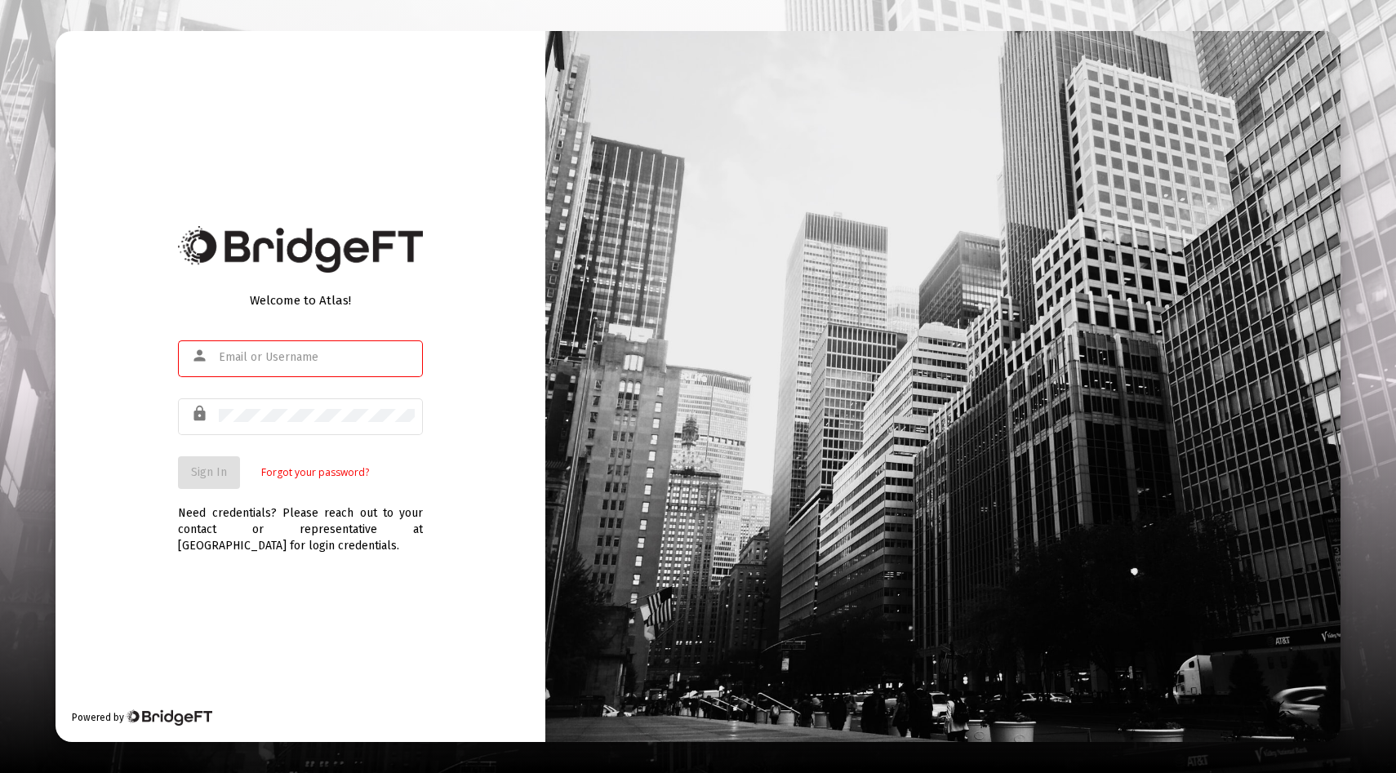
click at [301, 367] on div at bounding box center [317, 357] width 196 height 40
click at [0, 773] on com-1password-button at bounding box center [0, 773] width 0 height 0
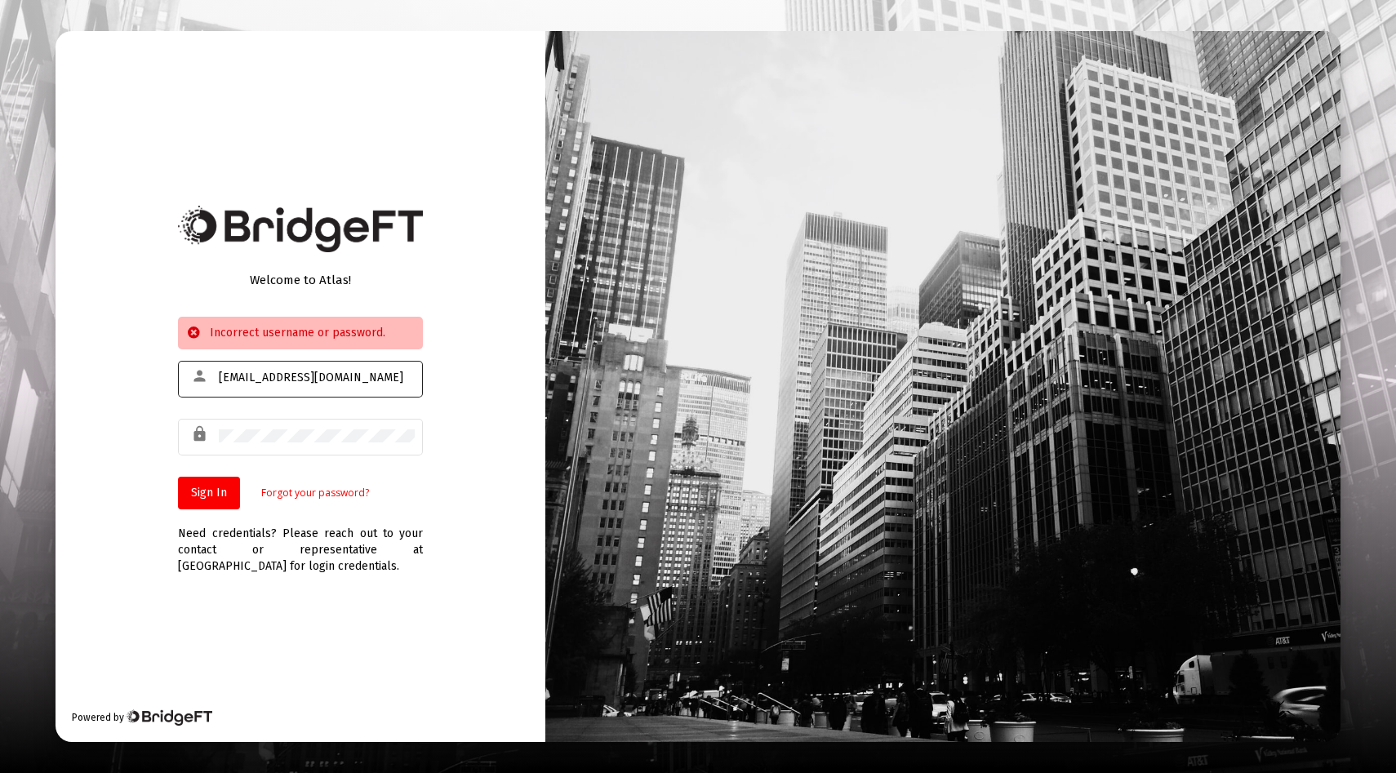
click at [299, 391] on div "[EMAIL_ADDRESS][DOMAIN_NAME]" at bounding box center [317, 378] width 196 height 40
click at [0, 773] on com-1password-button at bounding box center [0, 773] width 0 height 0
click at [256, 380] on input "[EMAIL_ADDRESS][DOMAIN_NAME]" at bounding box center [317, 378] width 196 height 13
type input "[EMAIL_ADDRESS][DOMAIN_NAME]"
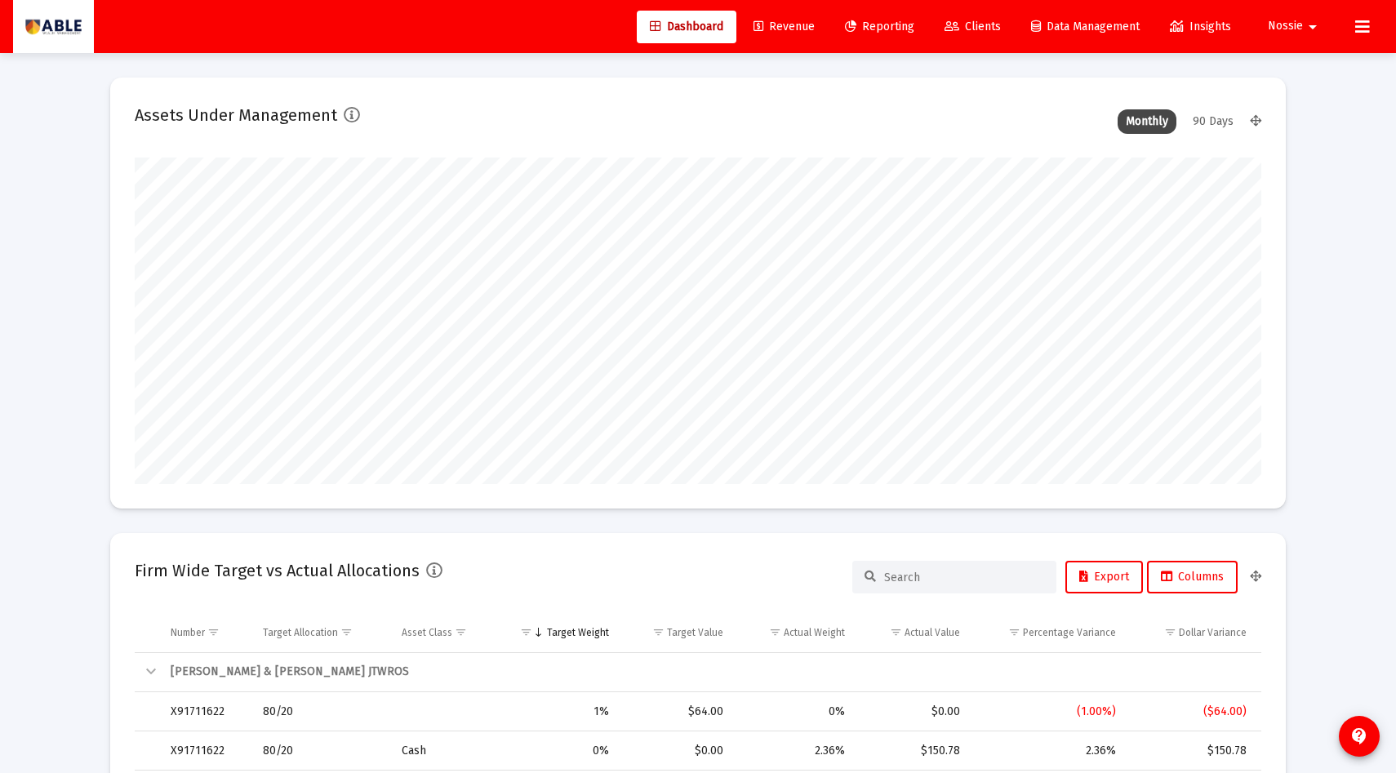
scroll to position [327, 607]
type input "[DATE]"
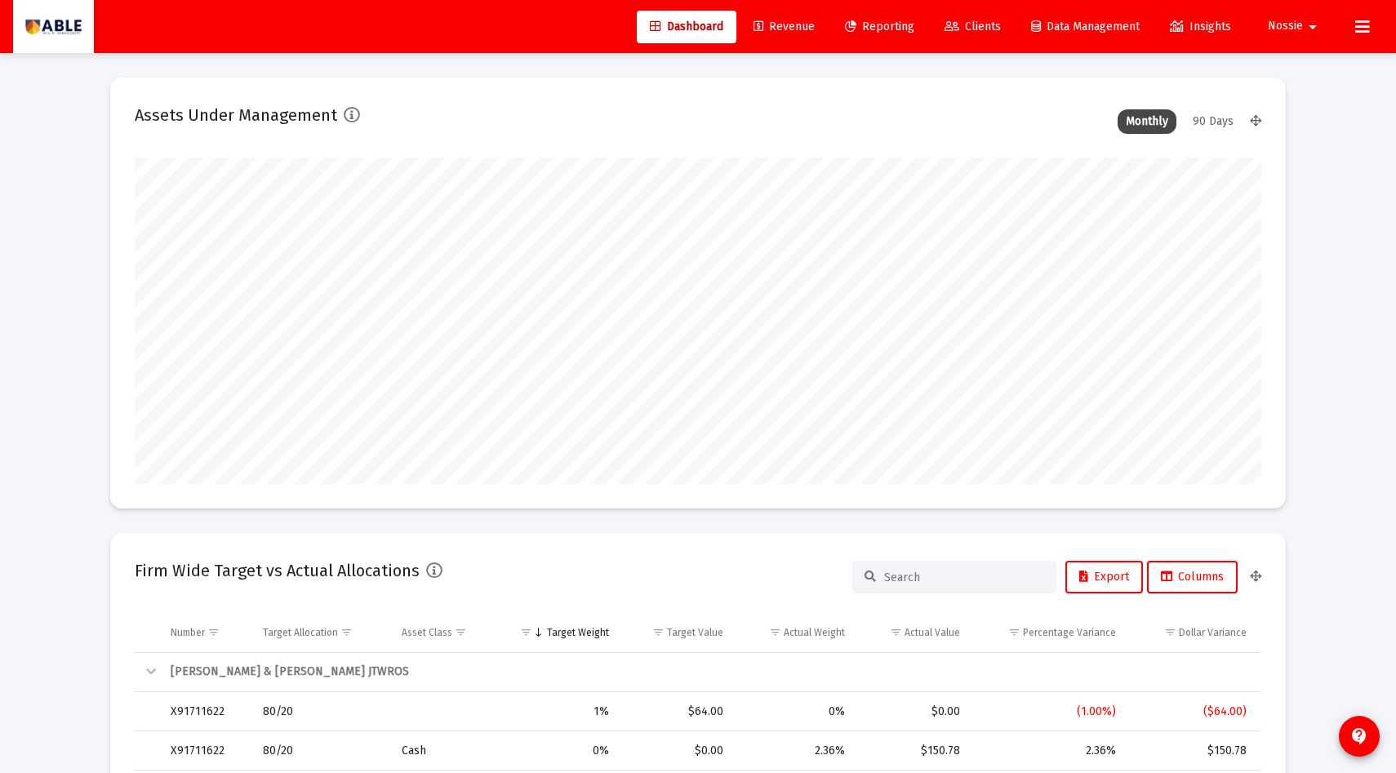
click at [969, 37] on link "Clients" at bounding box center [973, 27] width 82 height 33
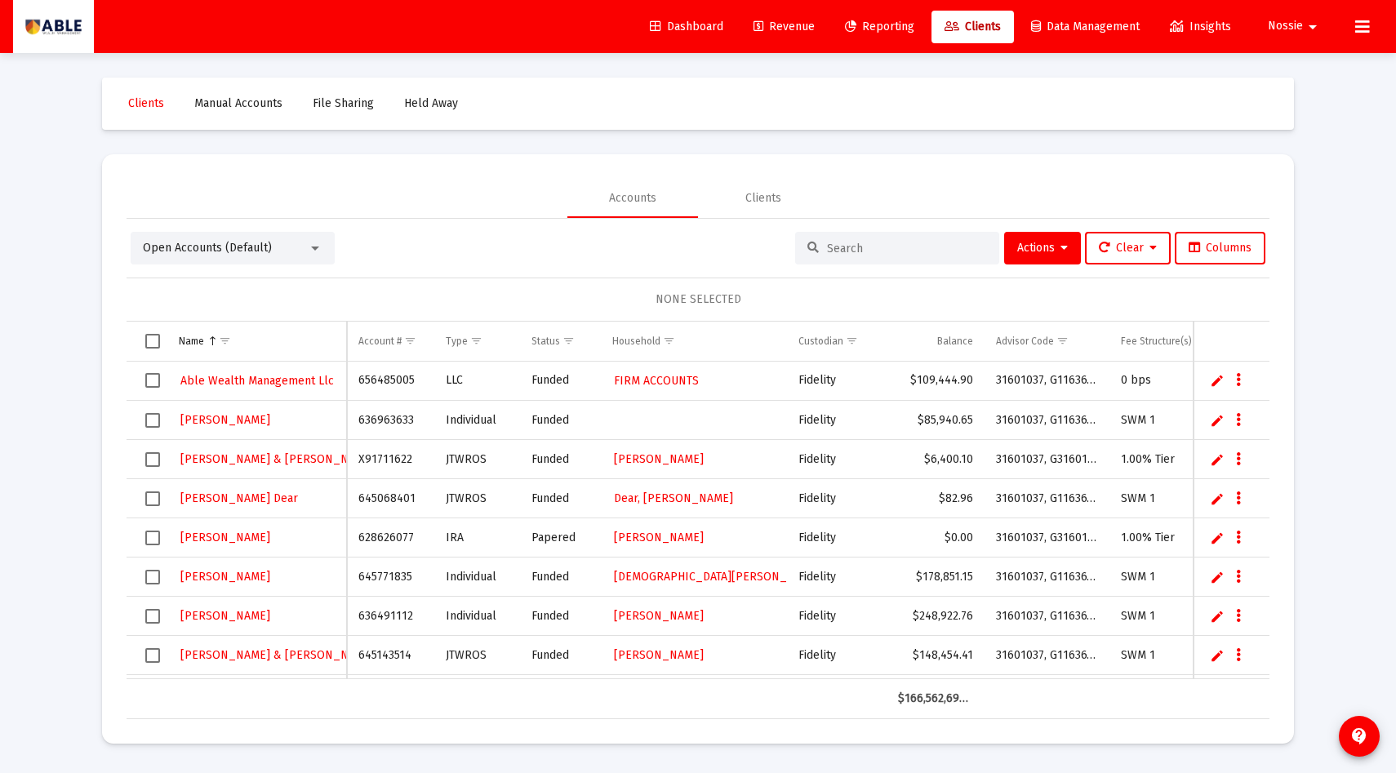
click at [666, 28] on span "Dashboard" at bounding box center [686, 27] width 73 height 14
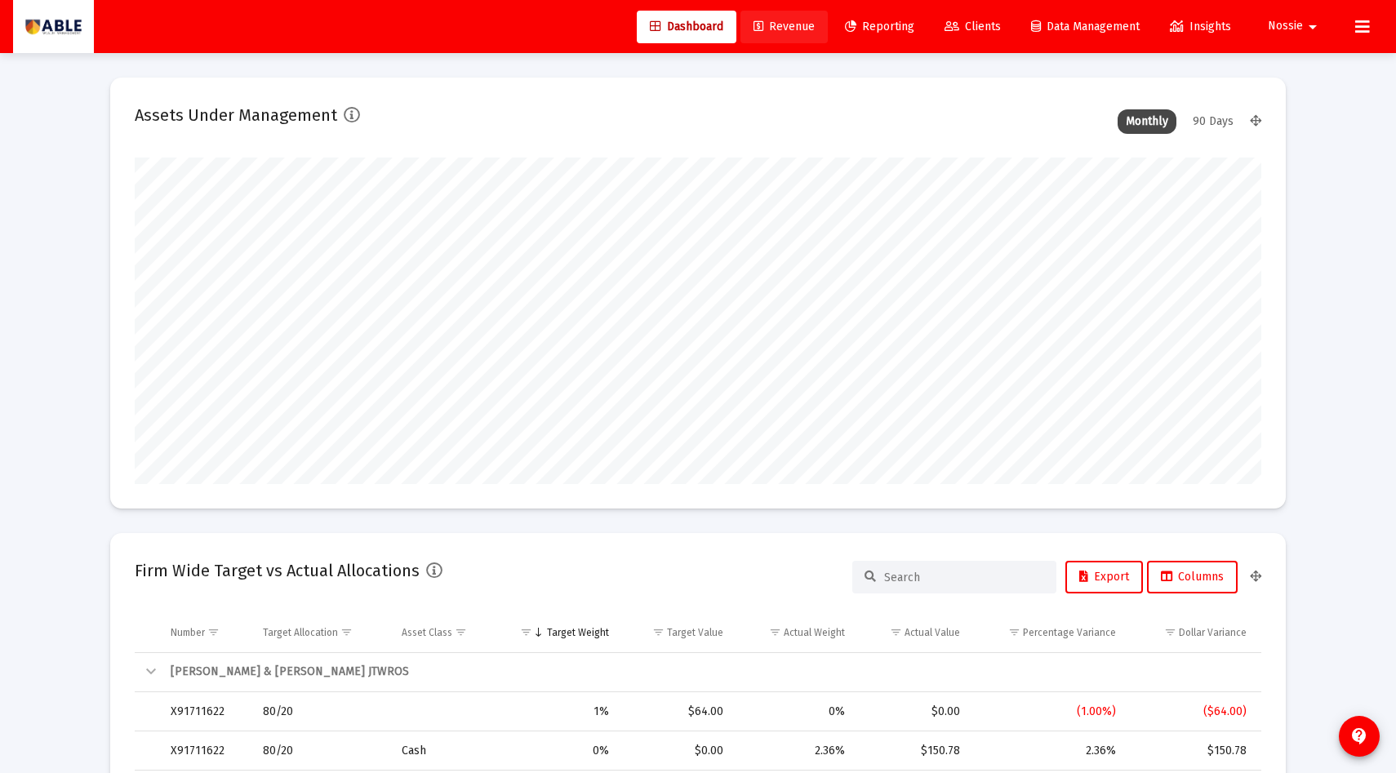
click at [766, 32] on span "Revenue" at bounding box center [784, 27] width 61 height 14
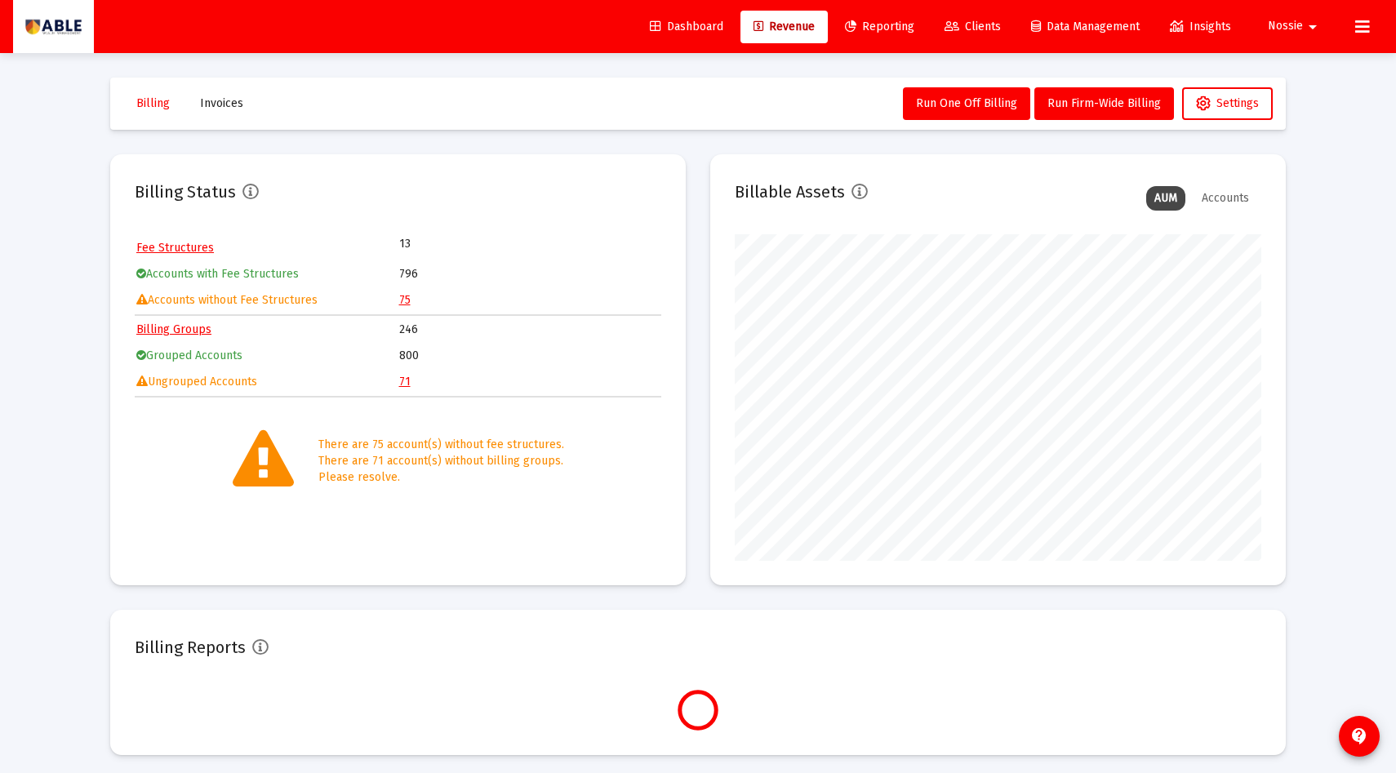
scroll to position [327, 527]
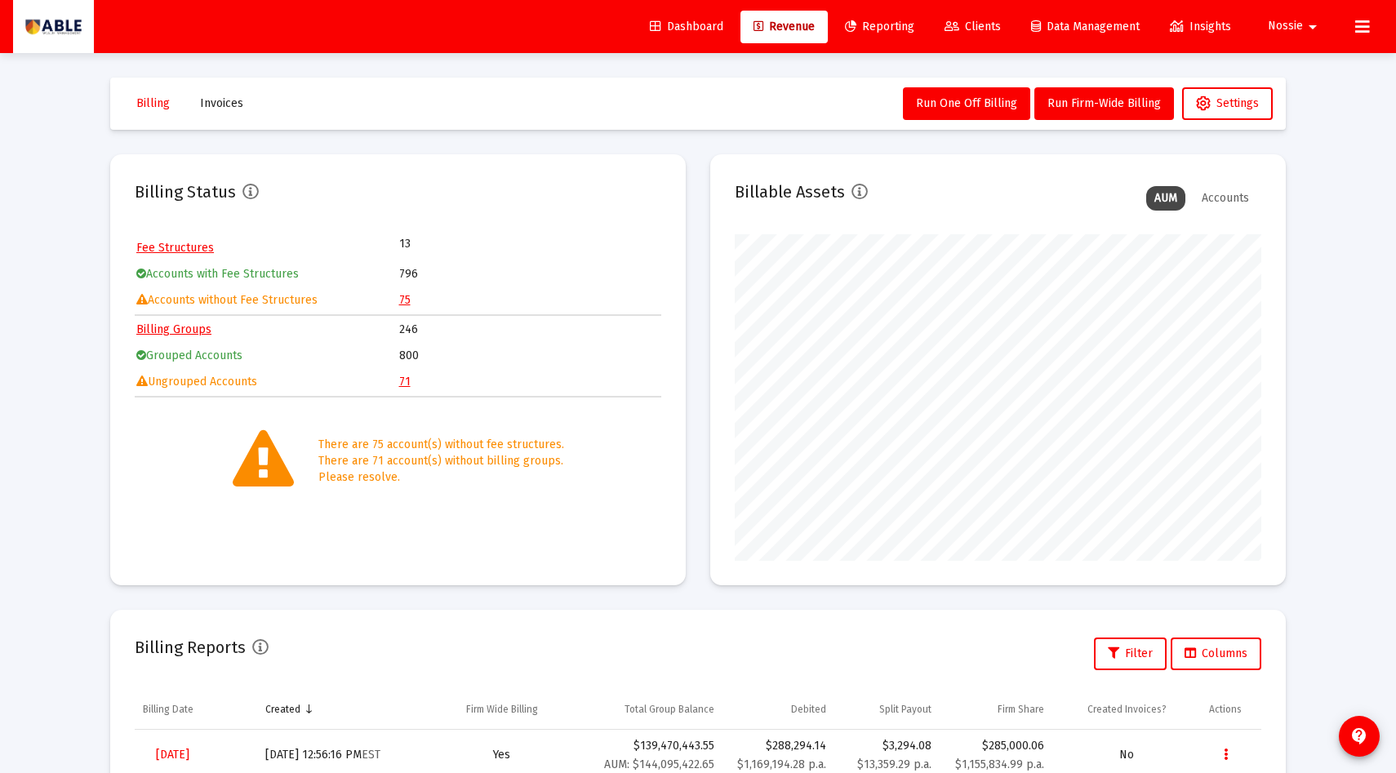
click at [407, 385] on link "71" at bounding box center [404, 382] width 11 height 14
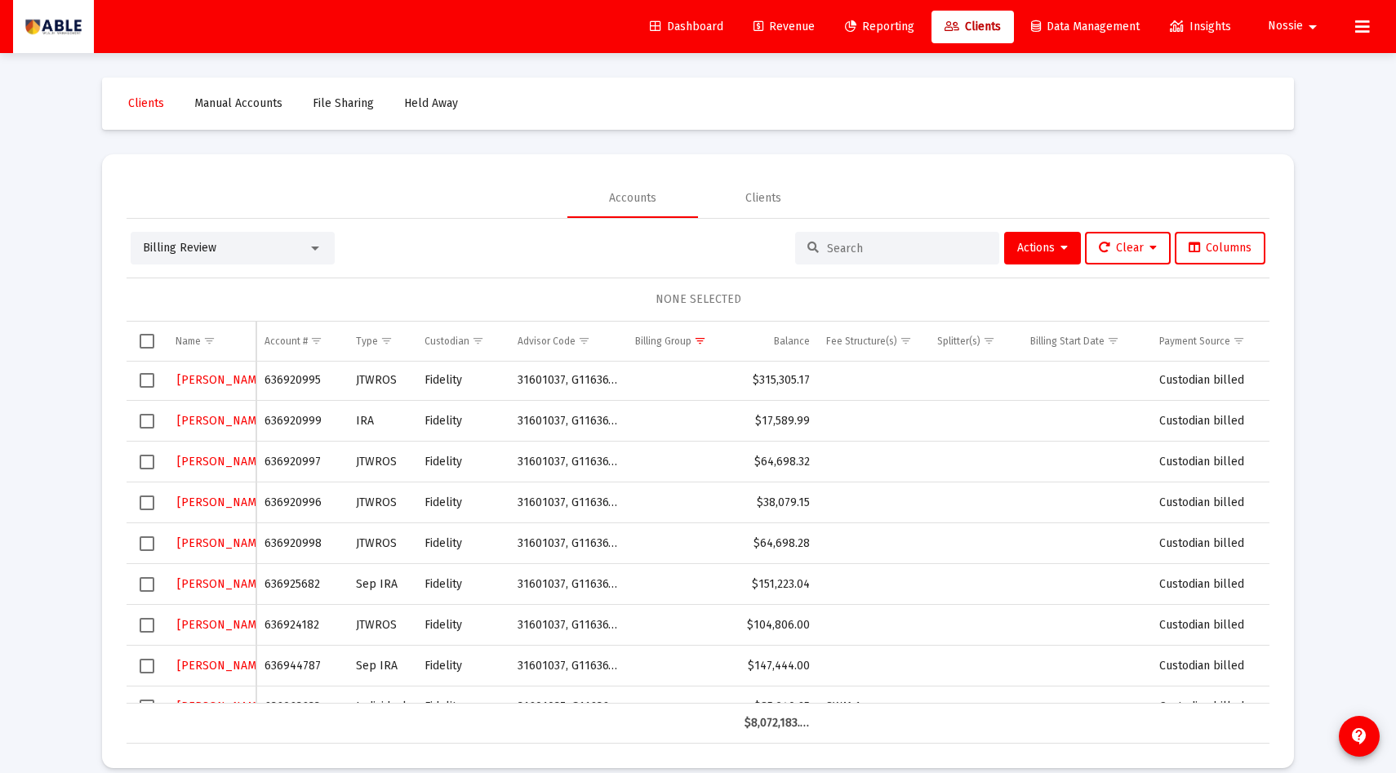
scroll to position [591, 0]
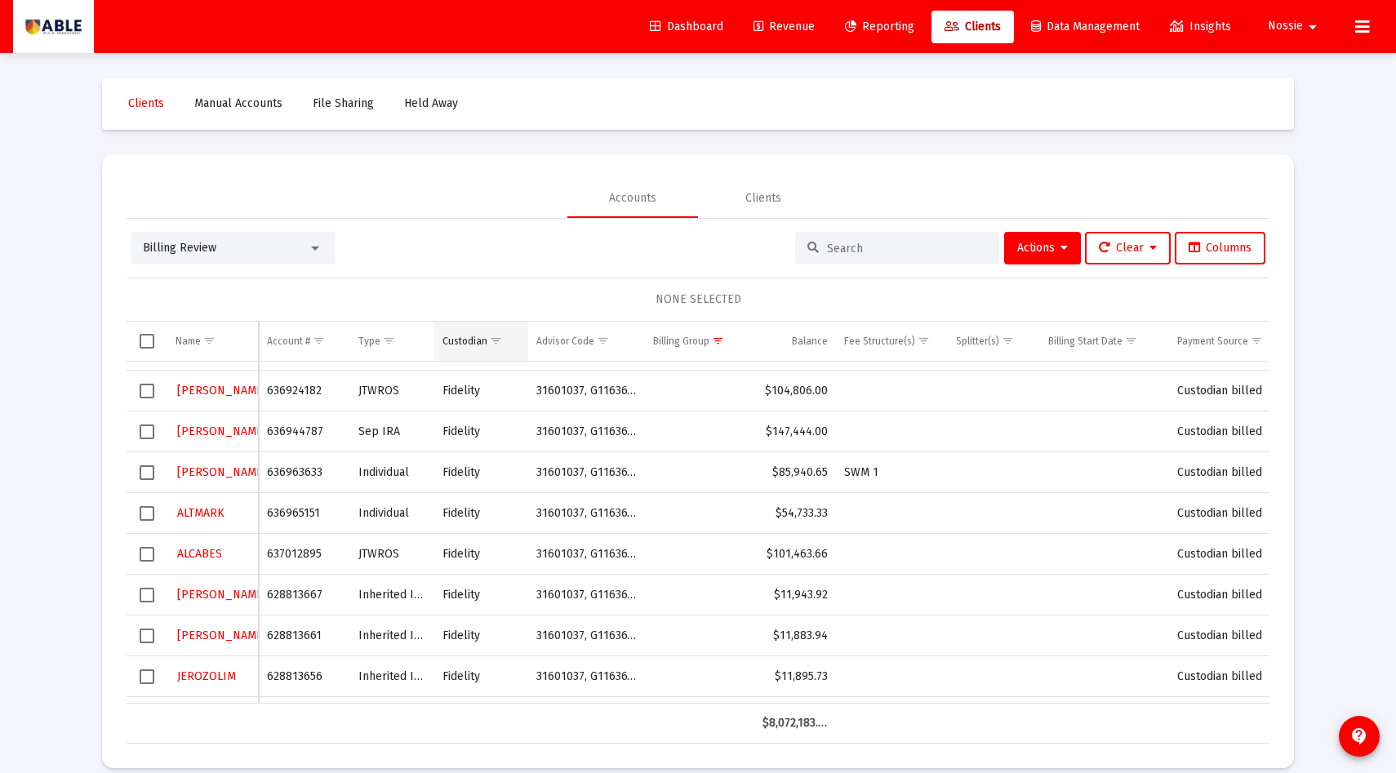
click at [499, 340] on span "Show filter options for column 'Custodian'" at bounding box center [496, 341] width 12 height 12
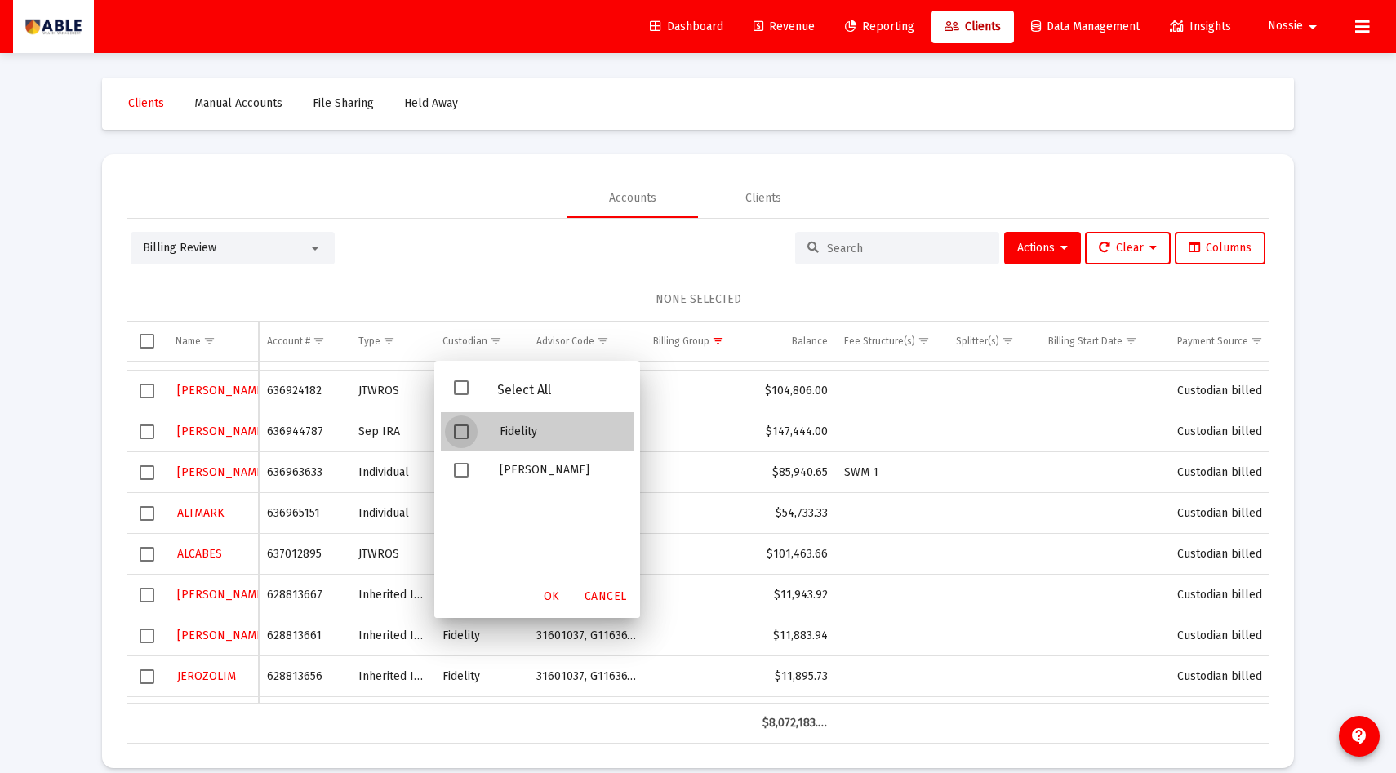
click at [474, 430] on div "Filter options" at bounding box center [464, 431] width 46 height 38
click at [560, 599] on span "OK" at bounding box center [552, 597] width 16 height 14
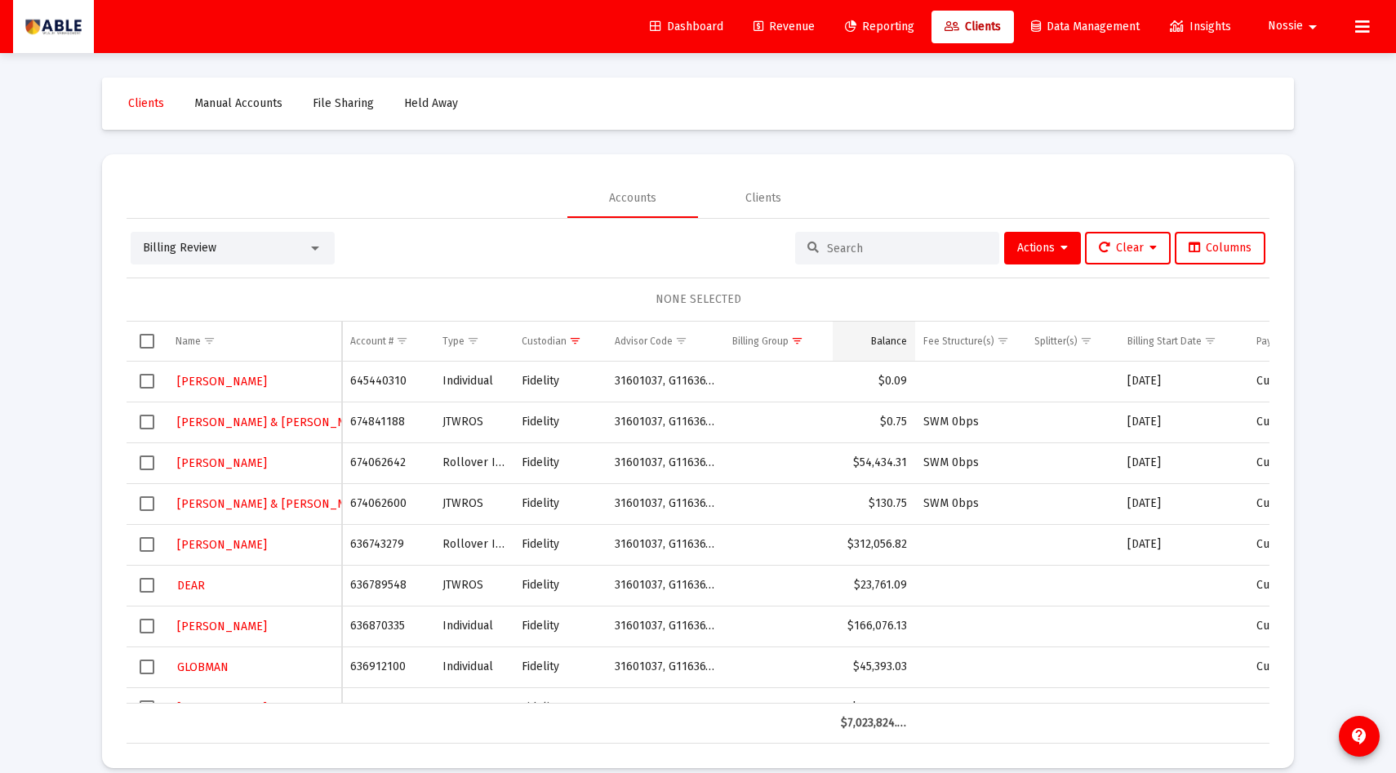
click at [892, 337] on div "Balance" at bounding box center [889, 341] width 36 height 13
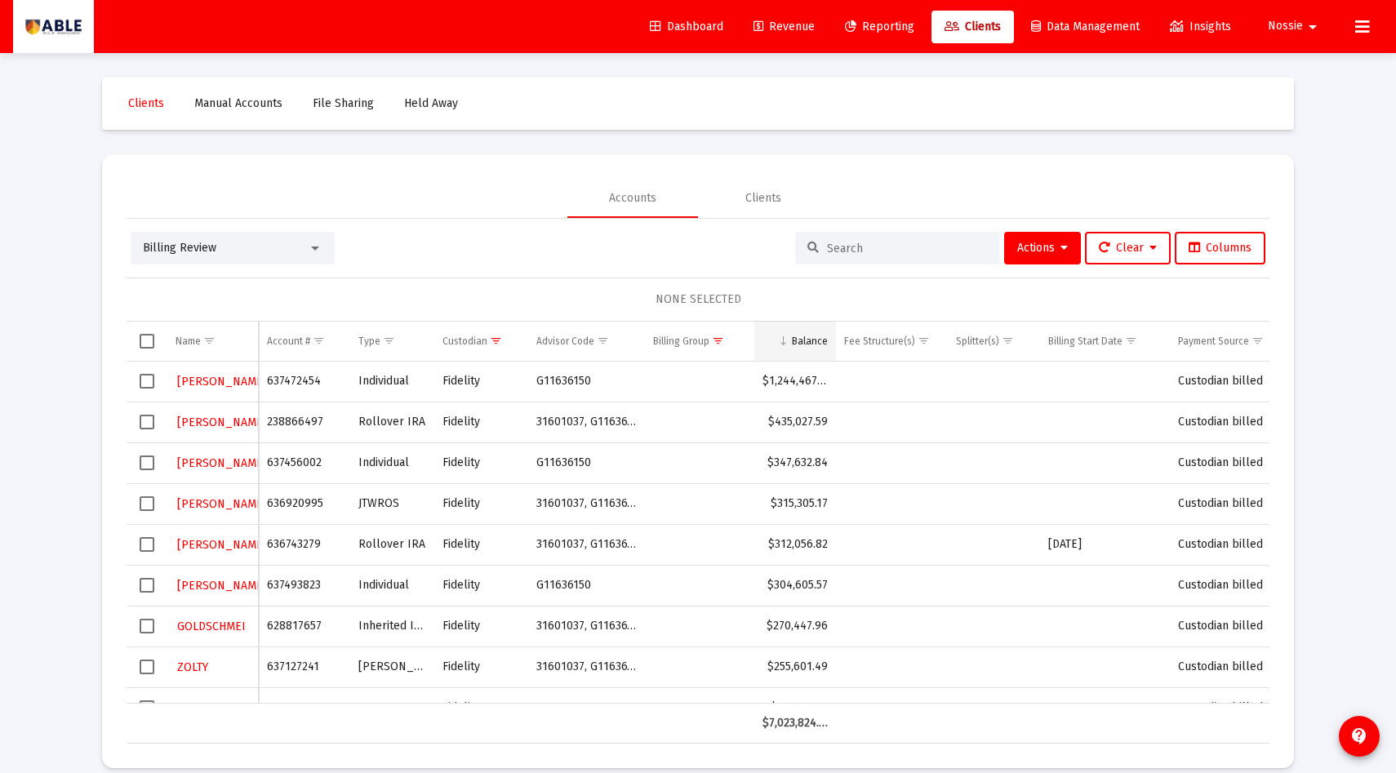
click at [808, 341] on div "Balance" at bounding box center [810, 341] width 36 height 13
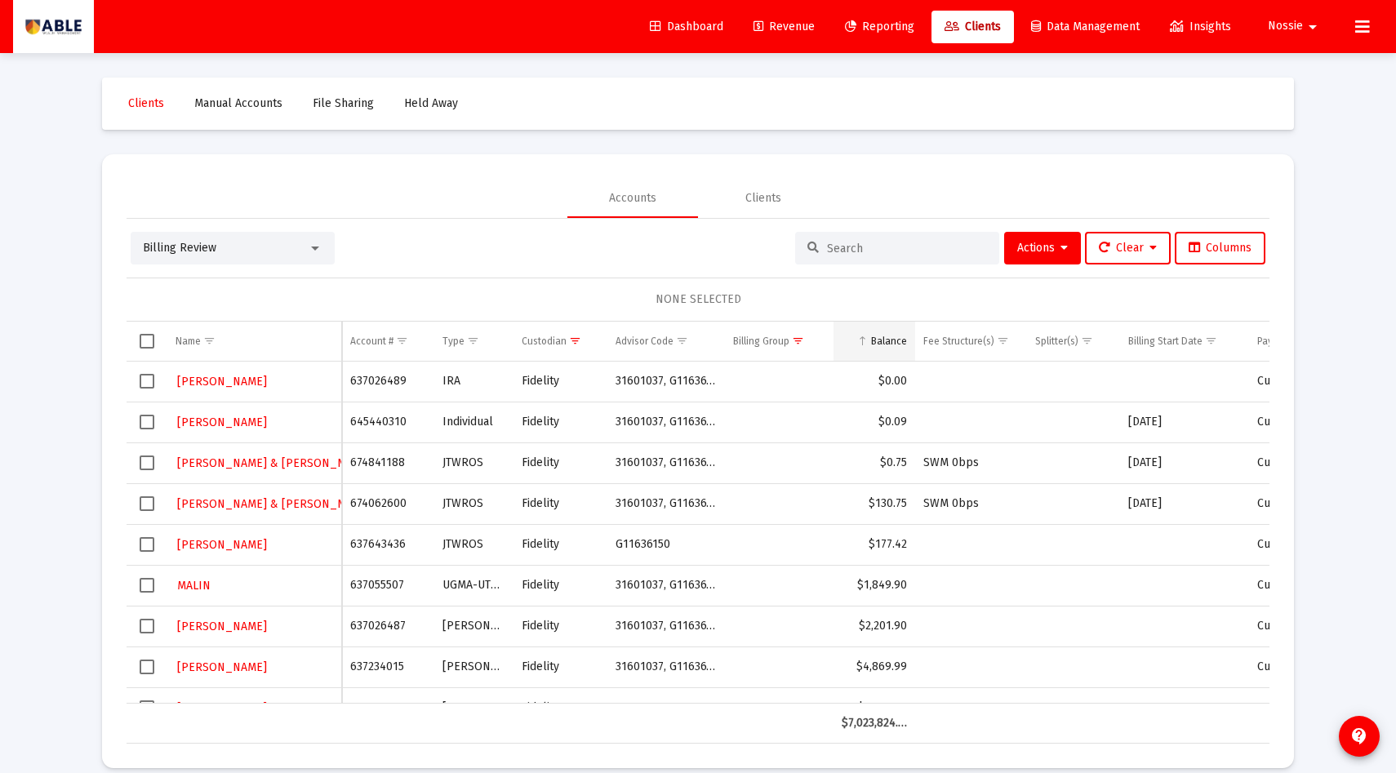
click at [892, 333] on td "Balance" at bounding box center [875, 341] width 82 height 39
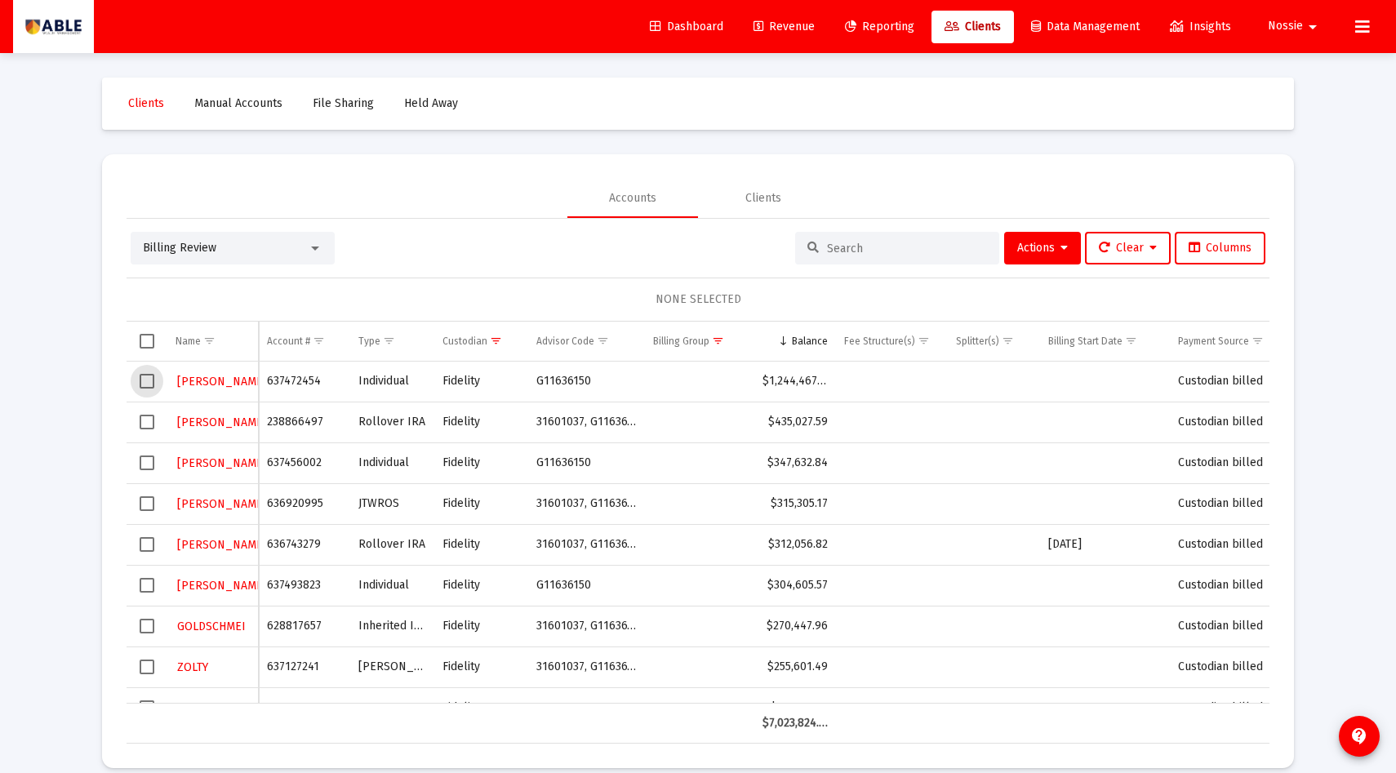
click at [152, 382] on span "Select row" at bounding box center [147, 381] width 15 height 15
click at [1058, 240] on button "Actions" at bounding box center [1042, 248] width 77 height 33
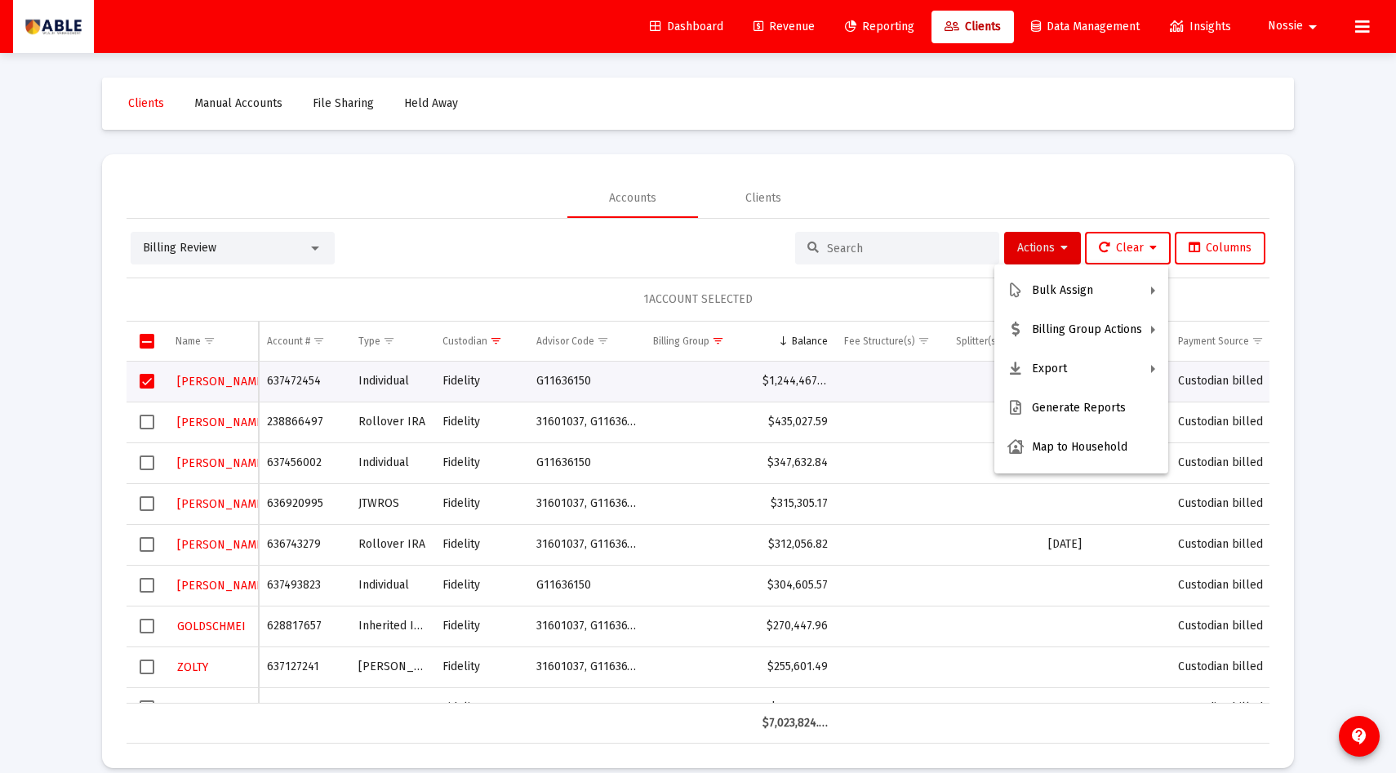
click at [707, 458] on div at bounding box center [698, 386] width 1396 height 773
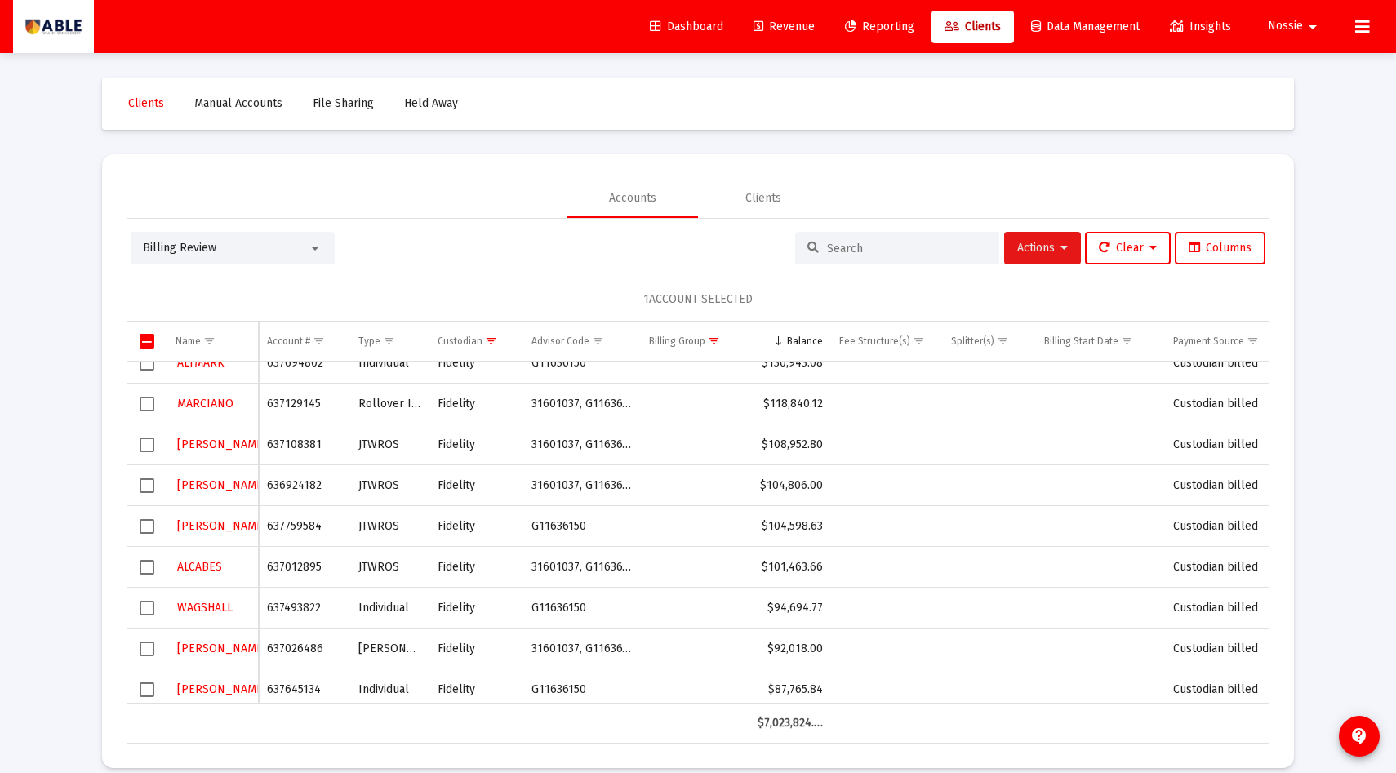
click at [1042, 238] on button "Actions" at bounding box center [1042, 248] width 77 height 33
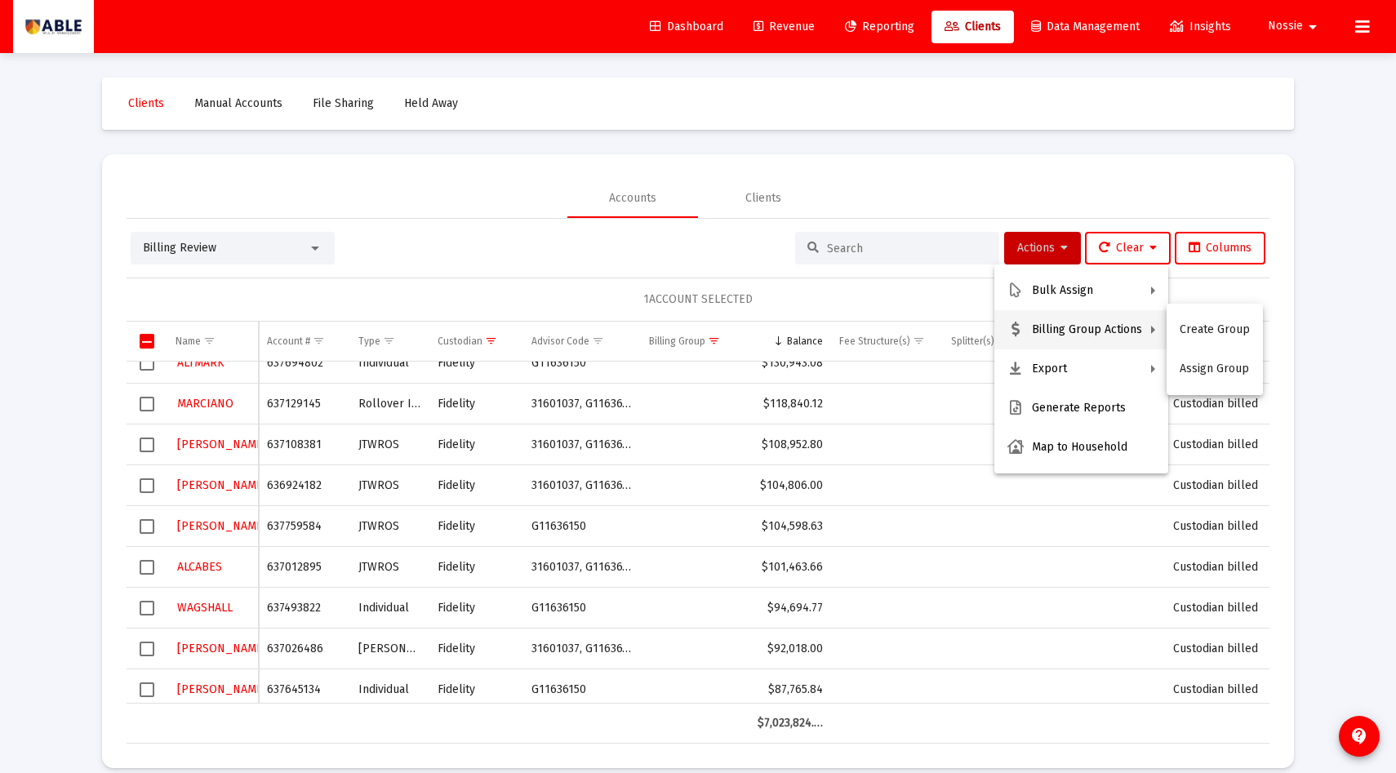
click at [446, 197] on div at bounding box center [698, 386] width 1396 height 773
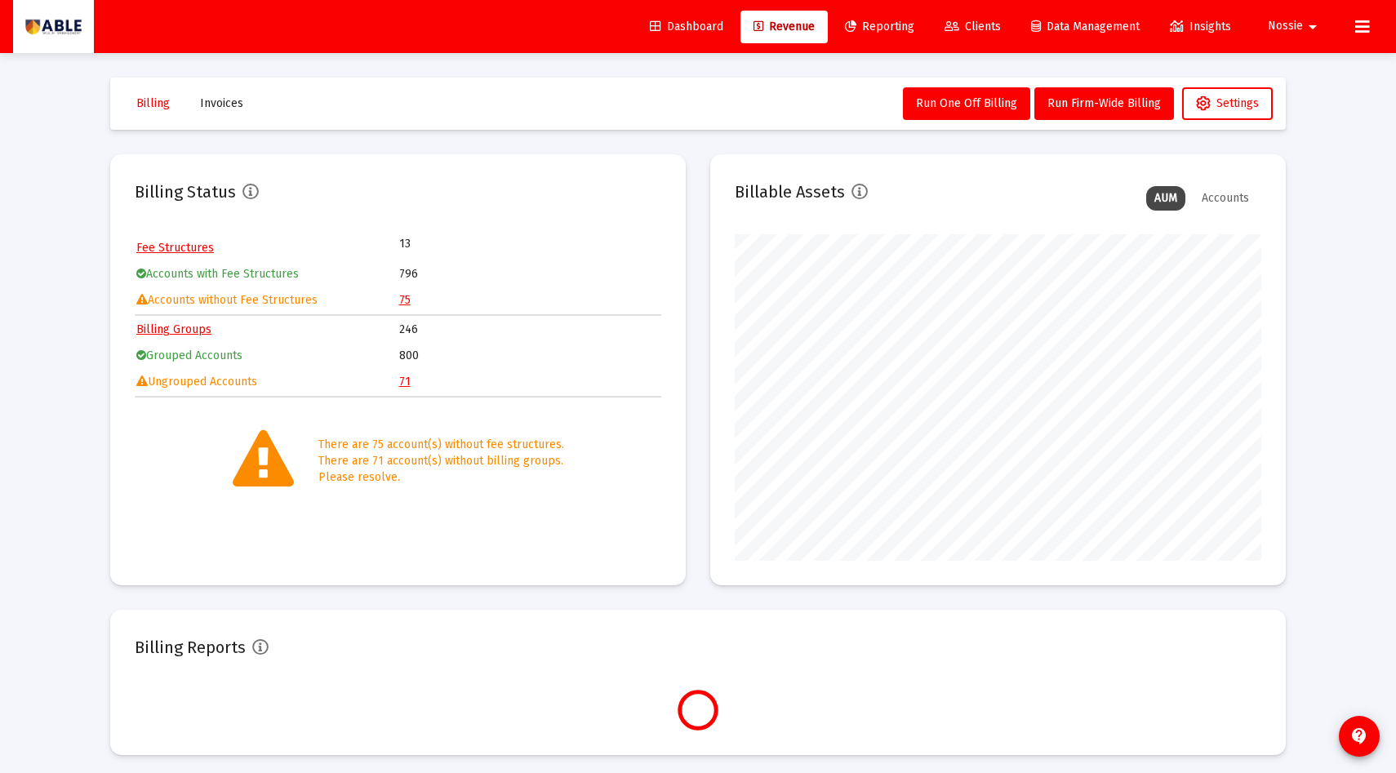
scroll to position [327, 527]
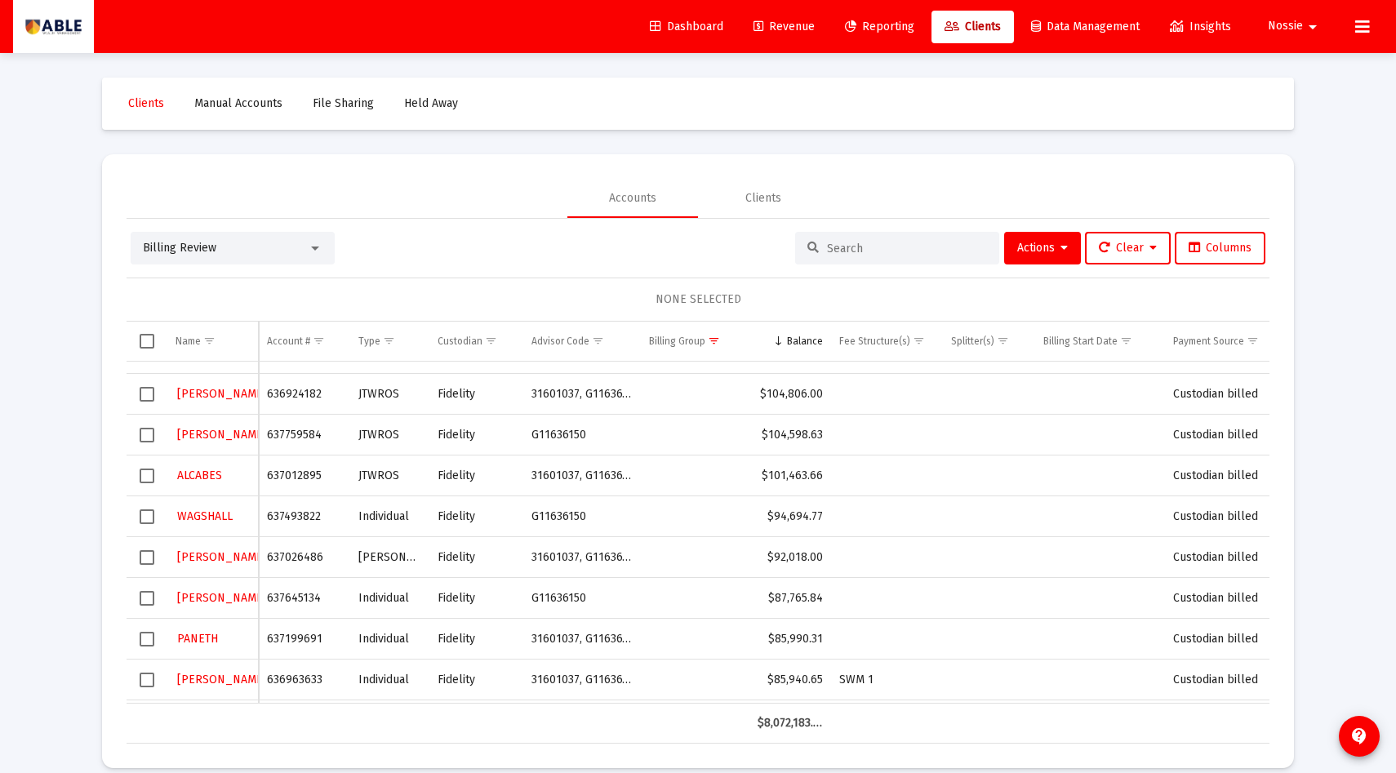
scroll to position [721, 0]
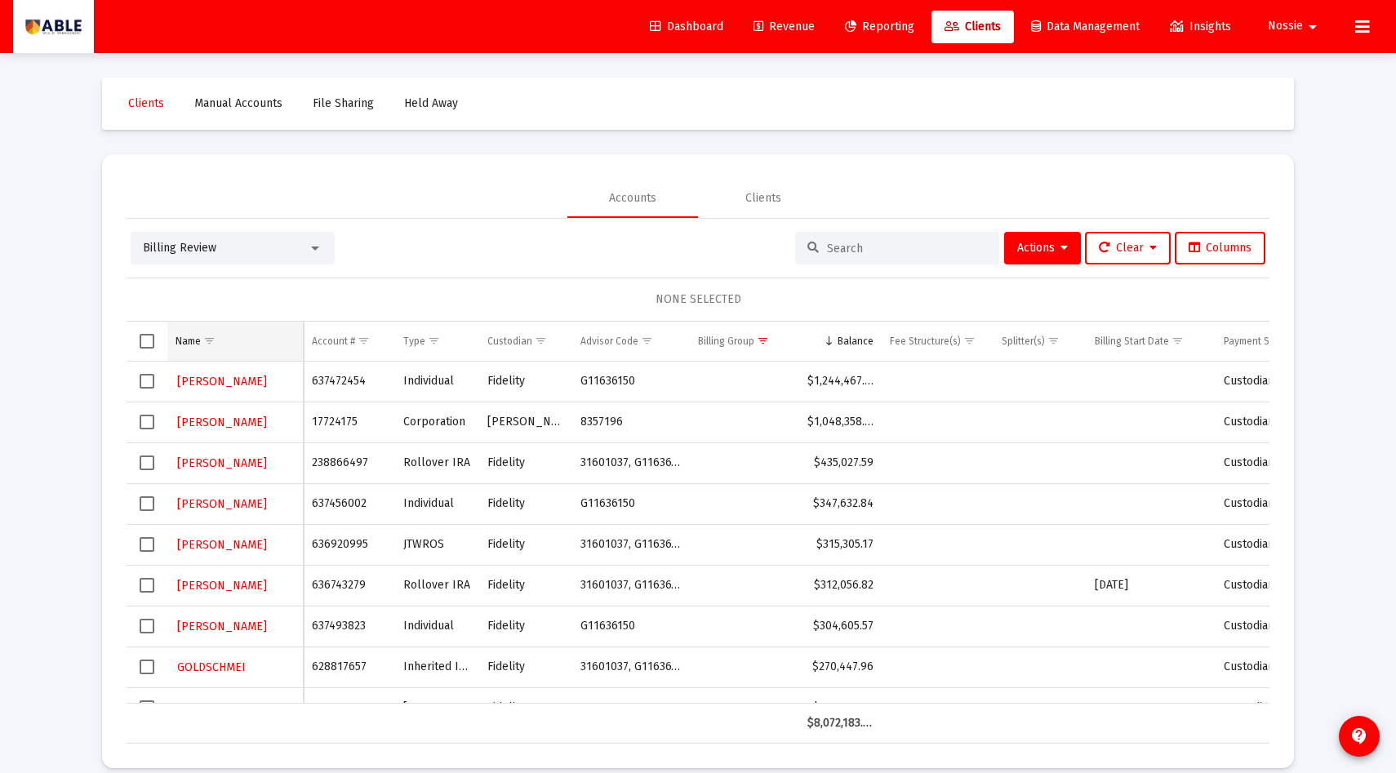
click at [210, 340] on span "Show filter options for column 'Name'" at bounding box center [209, 341] width 12 height 12
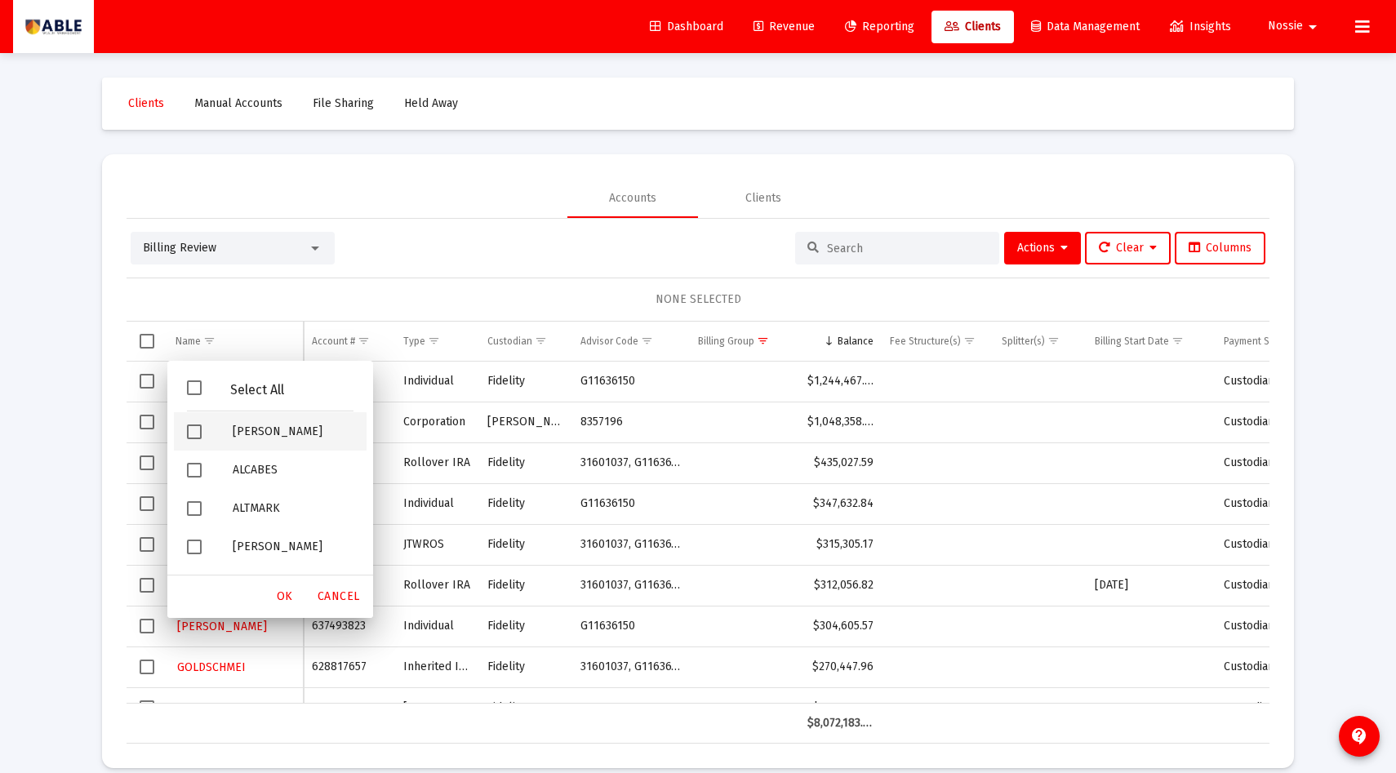
click at [197, 432] on span "Filter options" at bounding box center [194, 432] width 15 height 15
click at [288, 598] on span "OK" at bounding box center [285, 597] width 16 height 14
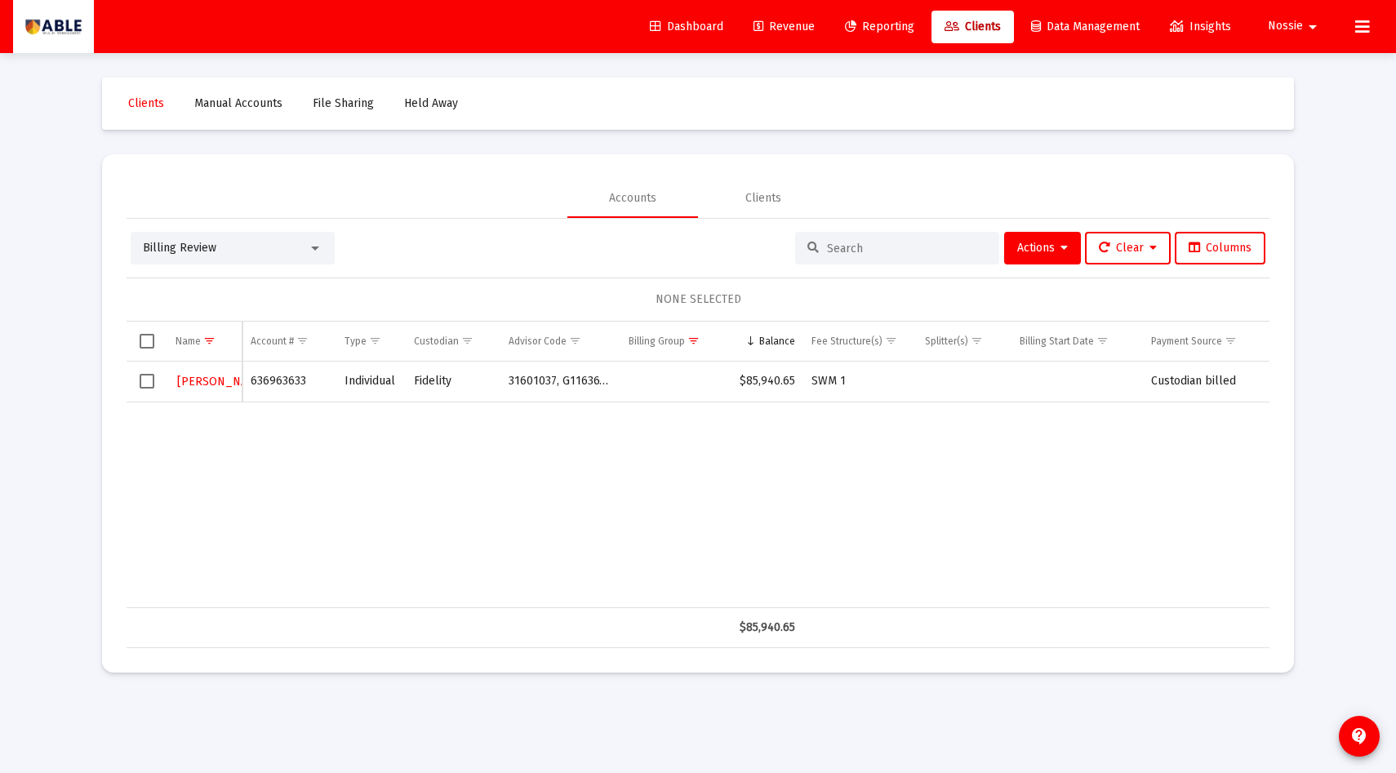
drag, startPoint x: 234, startPoint y: 380, endPoint x: 232, endPoint y: 442, distance: 62.1
click at [232, 442] on div "[PERSON_NAME] 636963633 Individual Fidelity 31601037, G11636150 $85,940.65 SWM …" at bounding box center [698, 485] width 1143 height 247
click at [144, 385] on span "Select row" at bounding box center [147, 381] width 15 height 15
click at [1040, 243] on span "Actions" at bounding box center [1043, 248] width 51 height 14
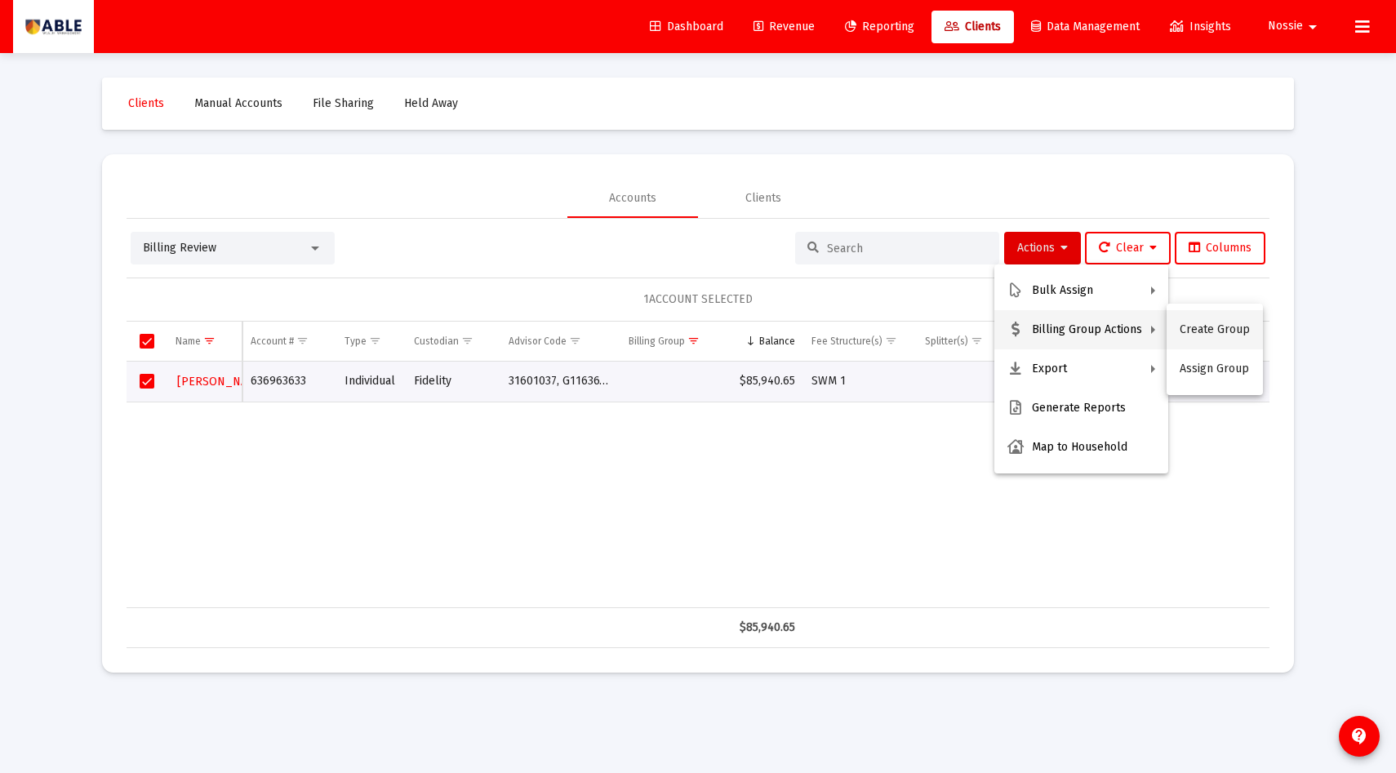
click at [1211, 341] on button "Create Group" at bounding box center [1215, 329] width 96 height 39
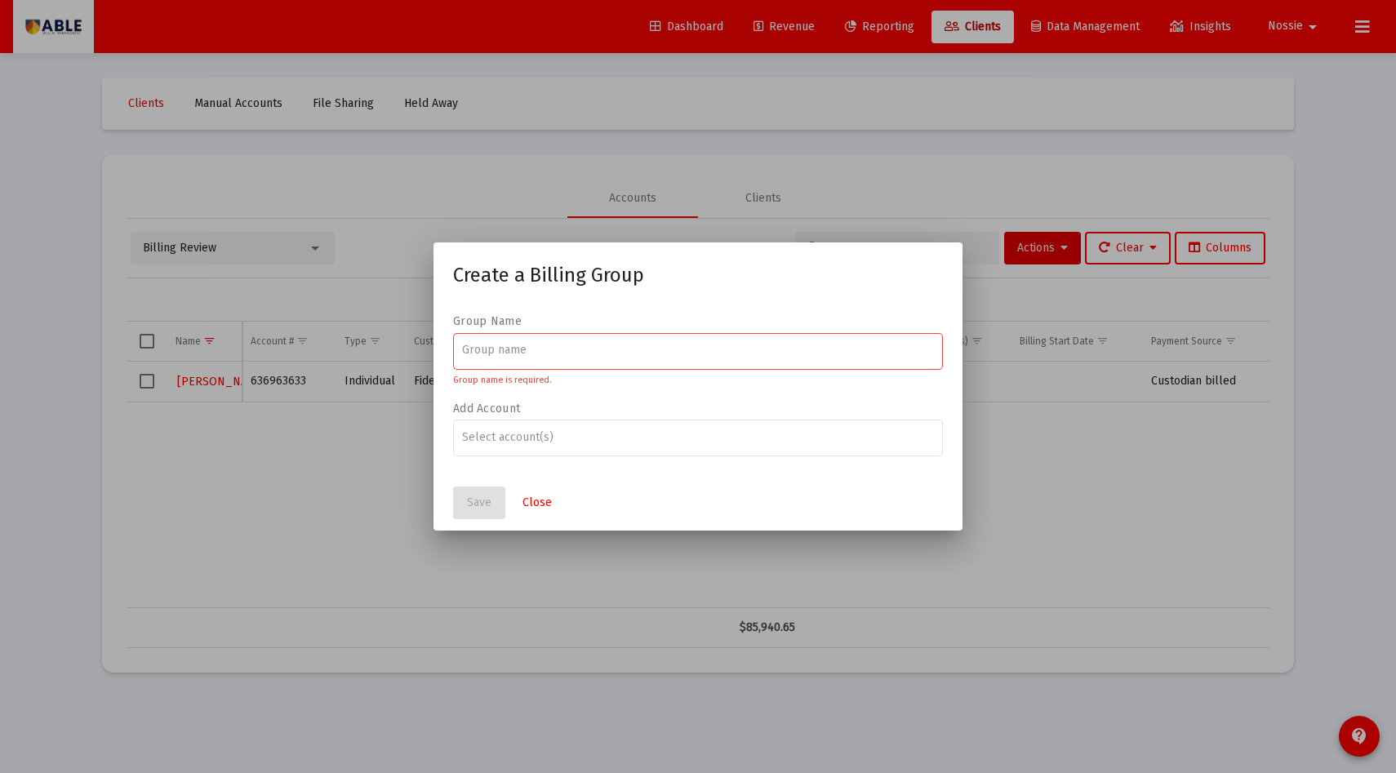
click at [790, 343] on div at bounding box center [698, 350] width 473 height 40
type input "[PERSON_NAME] Family"
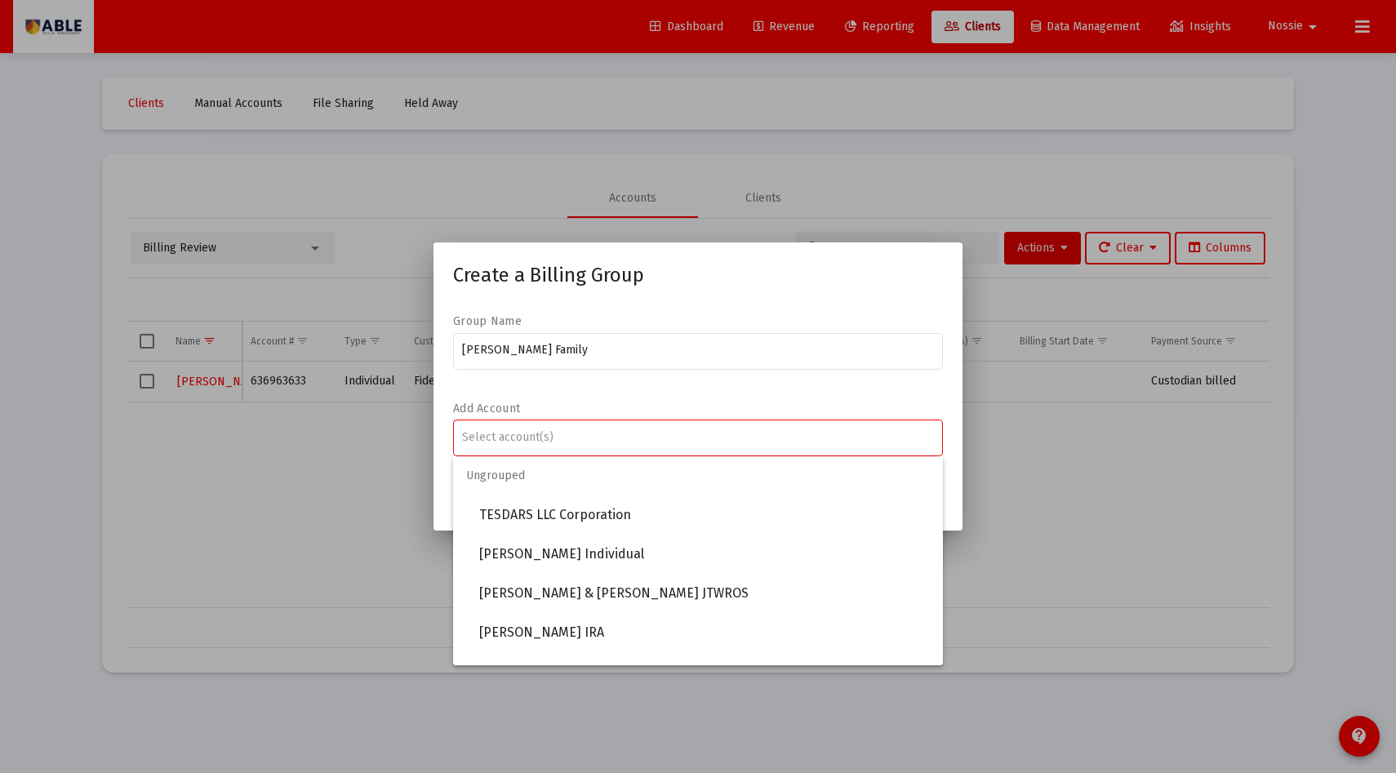
click at [822, 434] on input "Assignment Selection" at bounding box center [698, 437] width 473 height 13
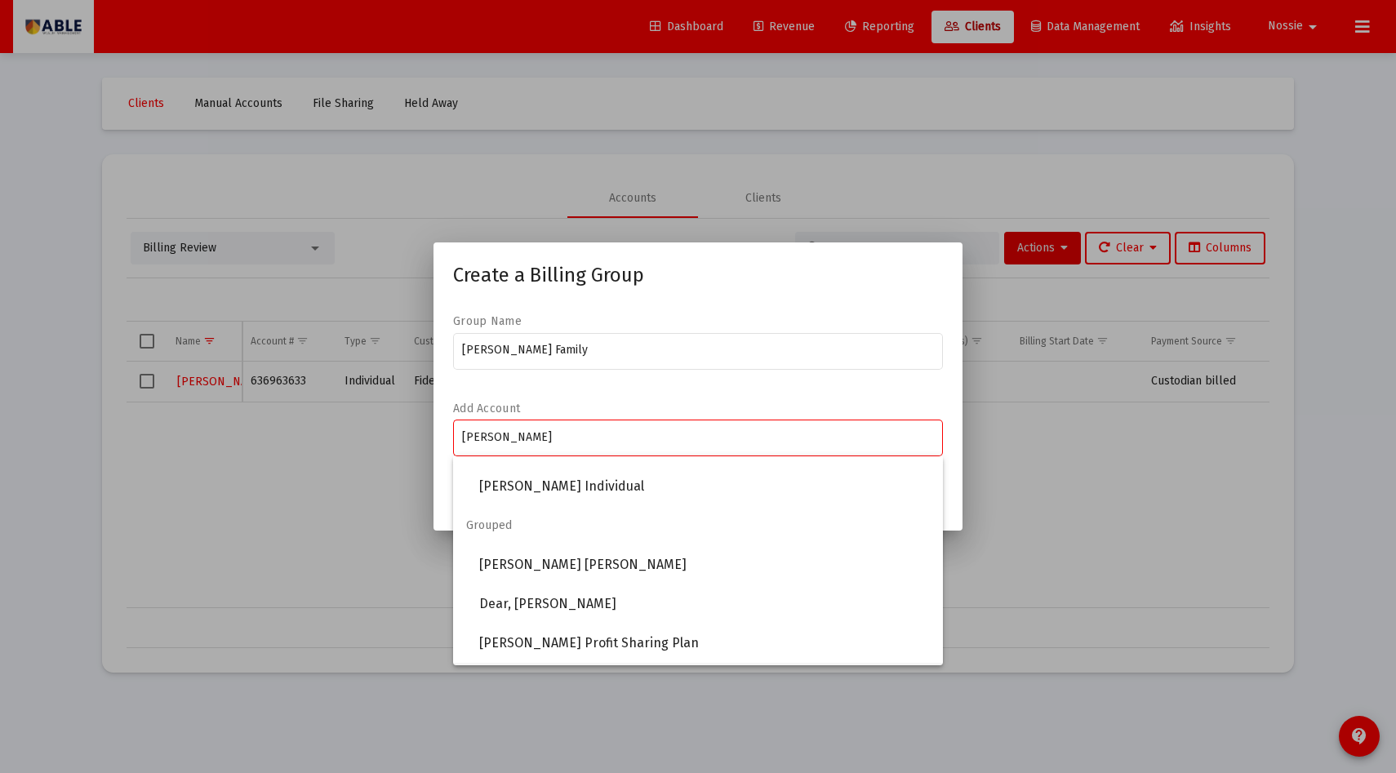
scroll to position [0, 0]
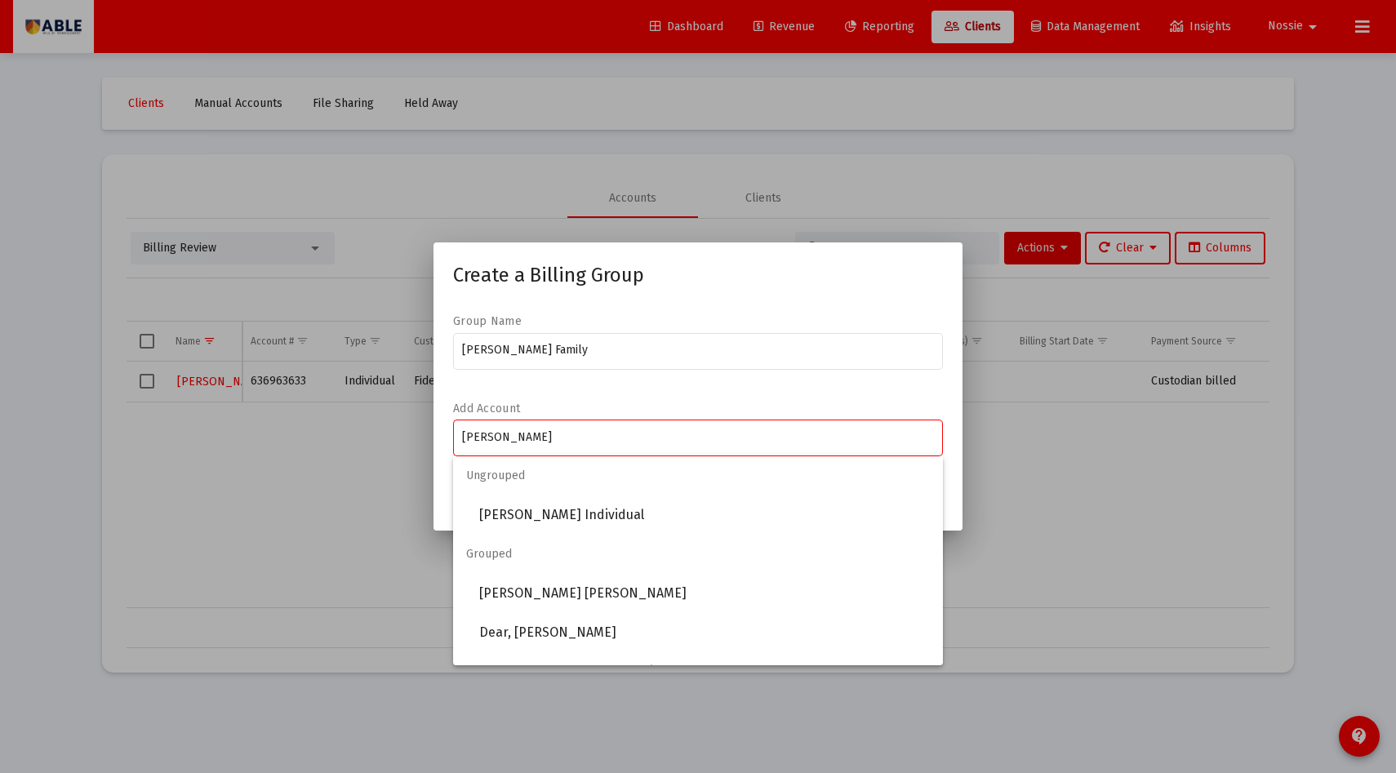
type input "[PERSON_NAME]"
click at [502, 218] on div at bounding box center [698, 386] width 1396 height 773
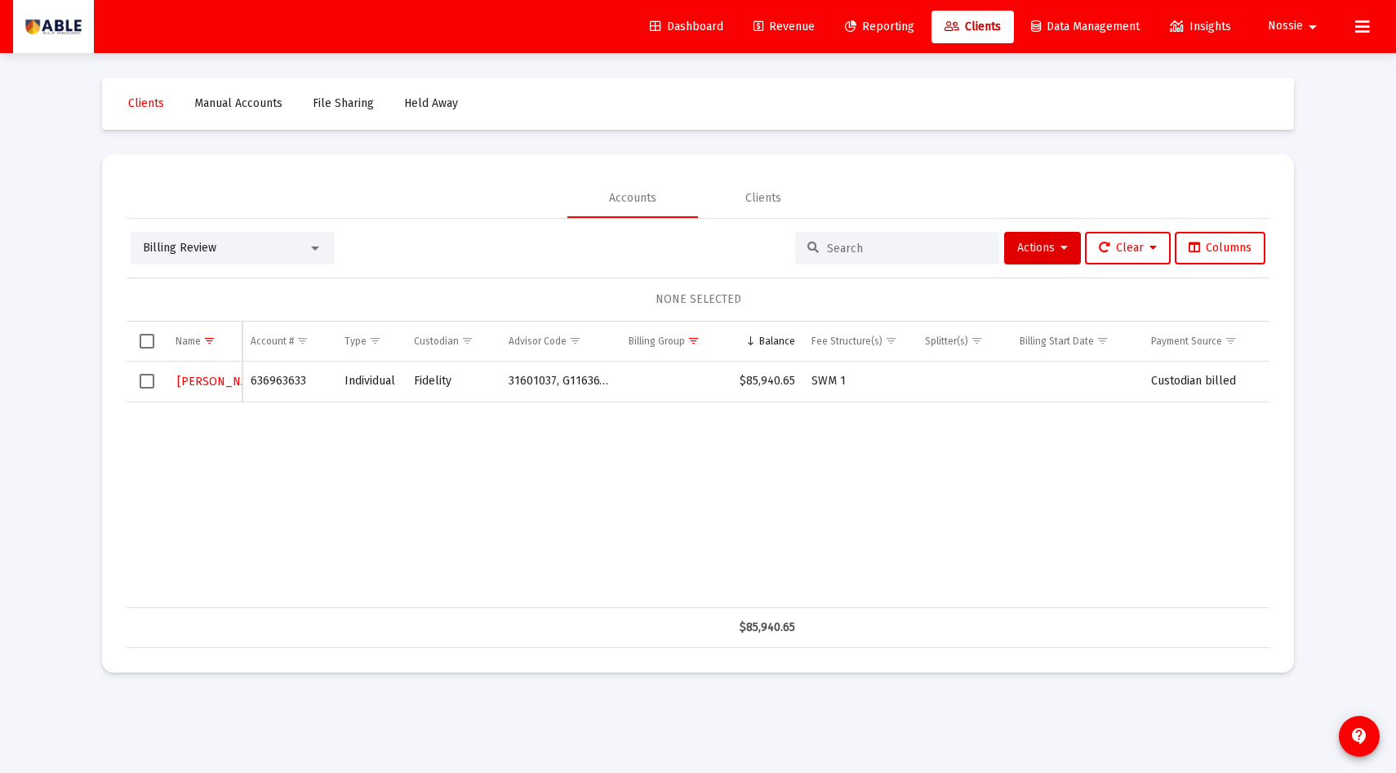
click at [276, 252] on div "Billing Review" at bounding box center [225, 248] width 165 height 16
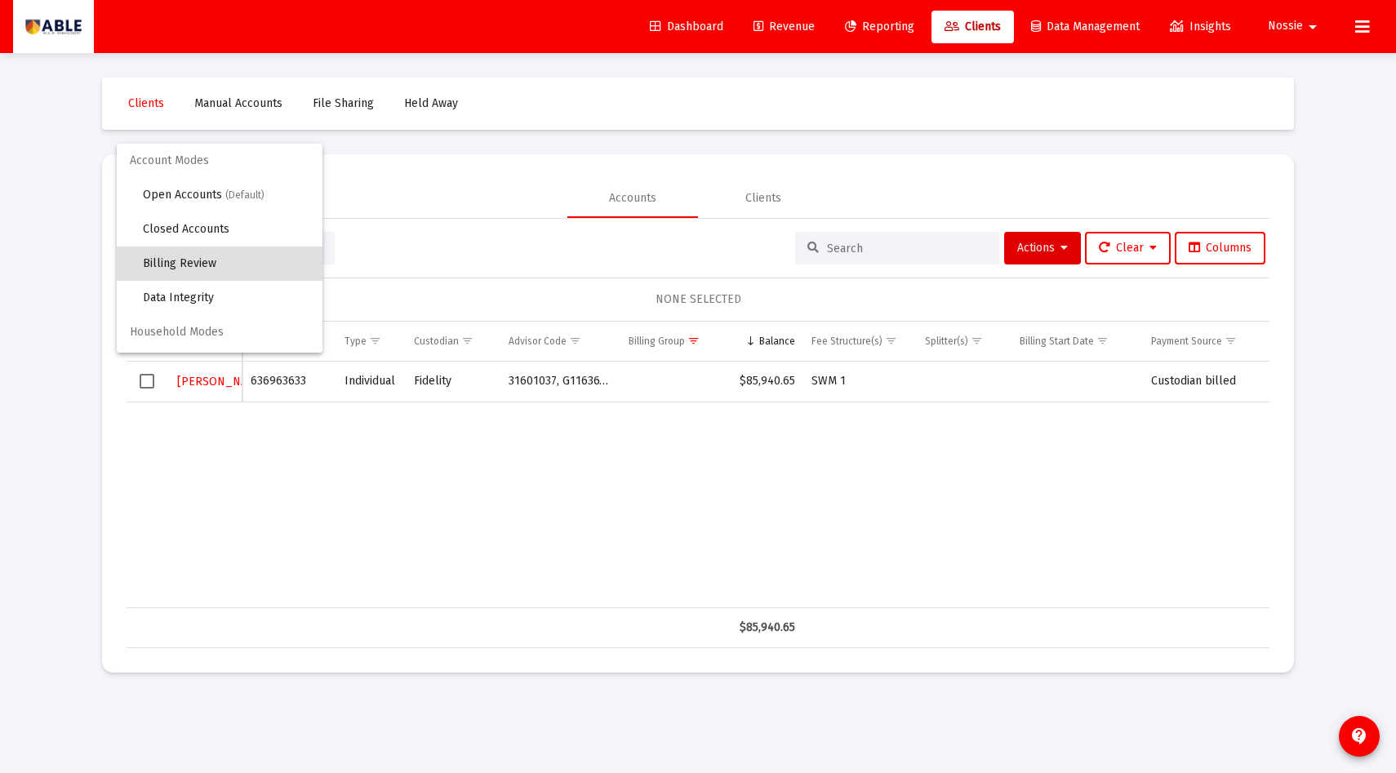
scroll to position [16, 0]
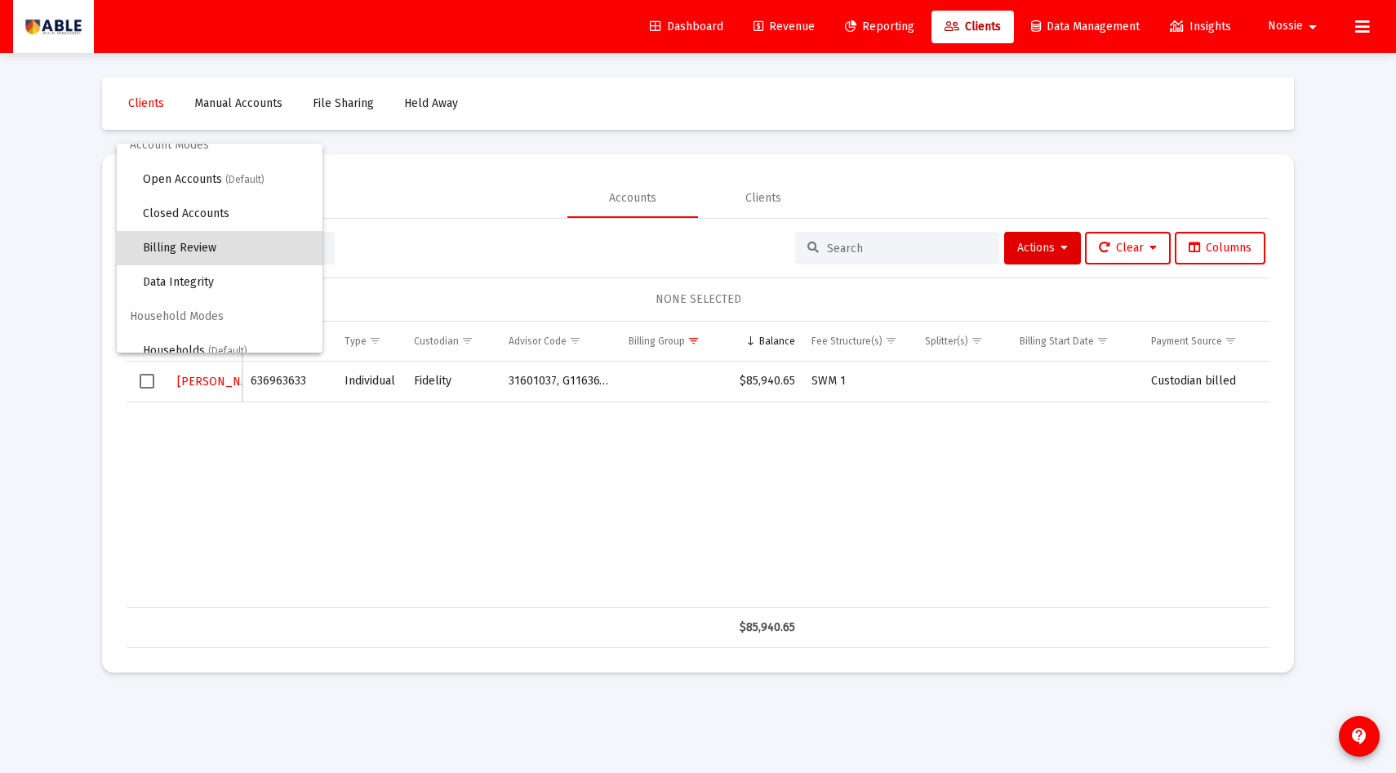
click at [366, 255] on div at bounding box center [698, 386] width 1396 height 773
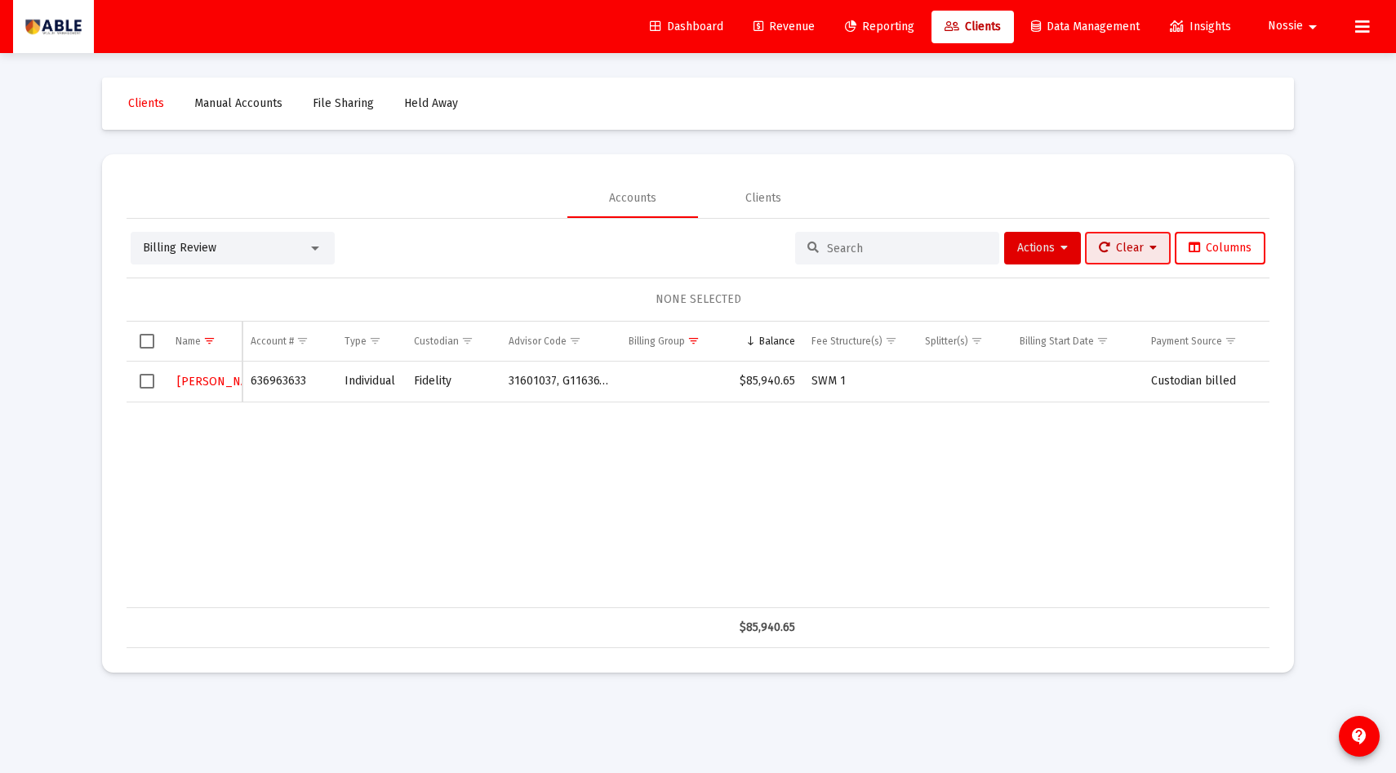
click at [1132, 246] on span "Clear" at bounding box center [1128, 248] width 58 height 14
click at [1130, 292] on button "Clear Selections" at bounding box center [1135, 290] width 112 height 39
click at [1131, 254] on span "Clear" at bounding box center [1128, 248] width 58 height 14
click at [1130, 295] on button "Clear Selections" at bounding box center [1135, 290] width 112 height 39
click at [144, 385] on span "Select row" at bounding box center [147, 381] width 15 height 15
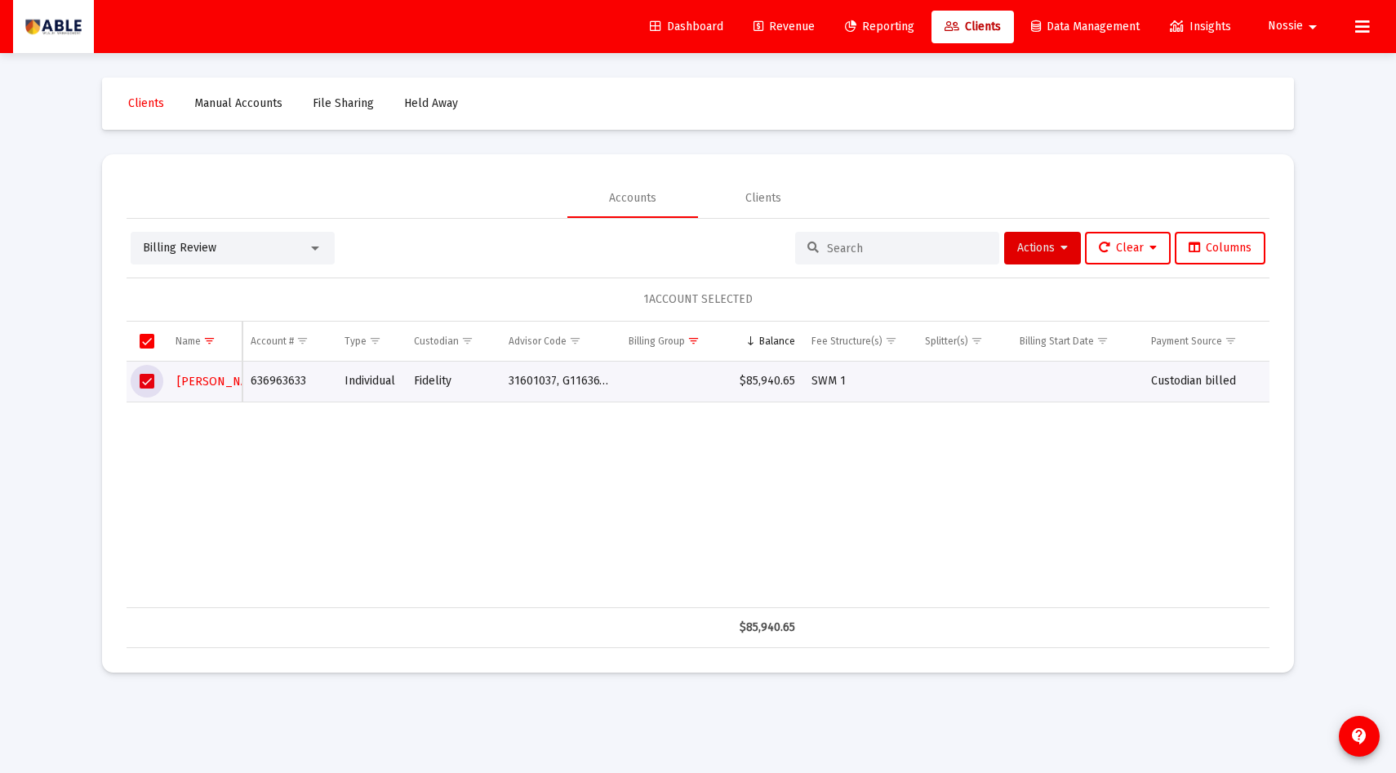
click at [145, 385] on span "Select row" at bounding box center [147, 381] width 15 height 15
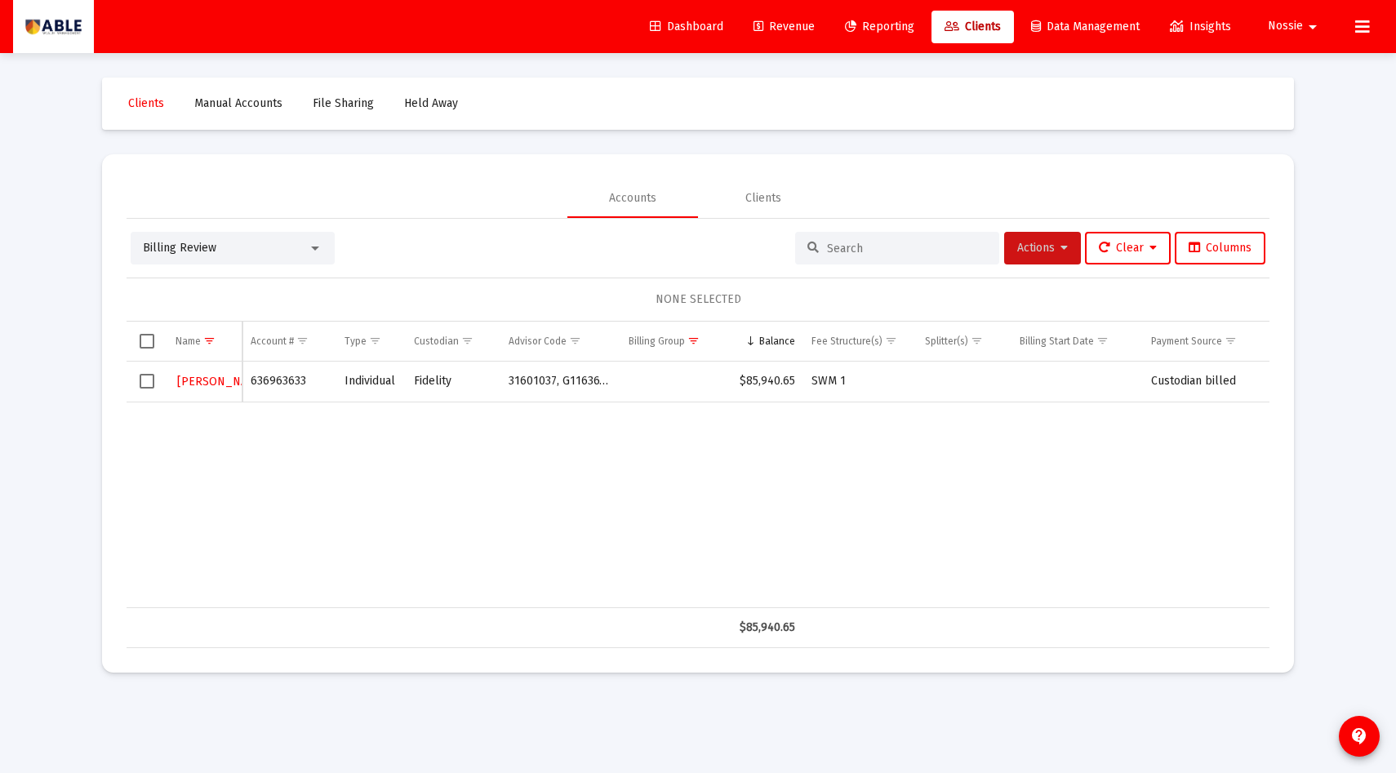
click at [1058, 256] on button "Actions" at bounding box center [1042, 248] width 77 height 33
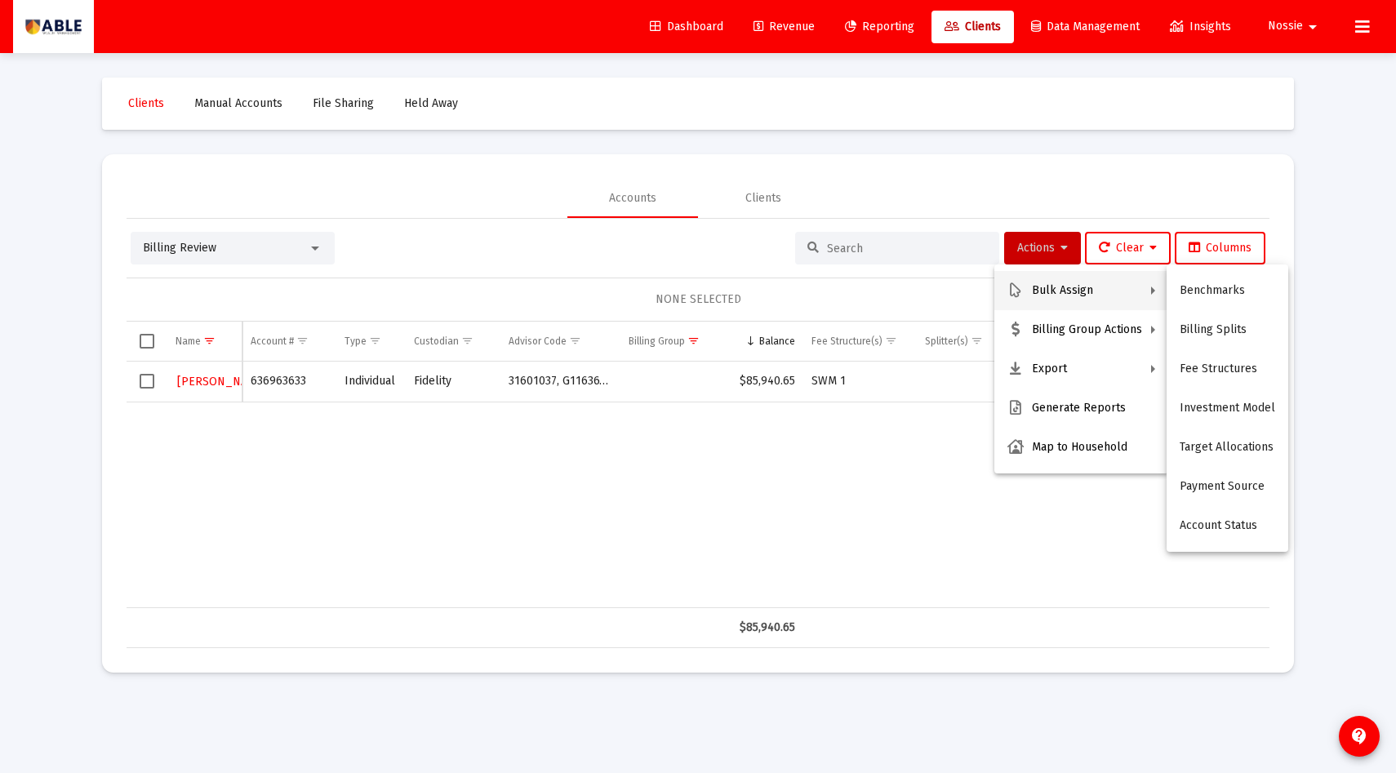
click at [747, 506] on div at bounding box center [698, 386] width 1396 height 773
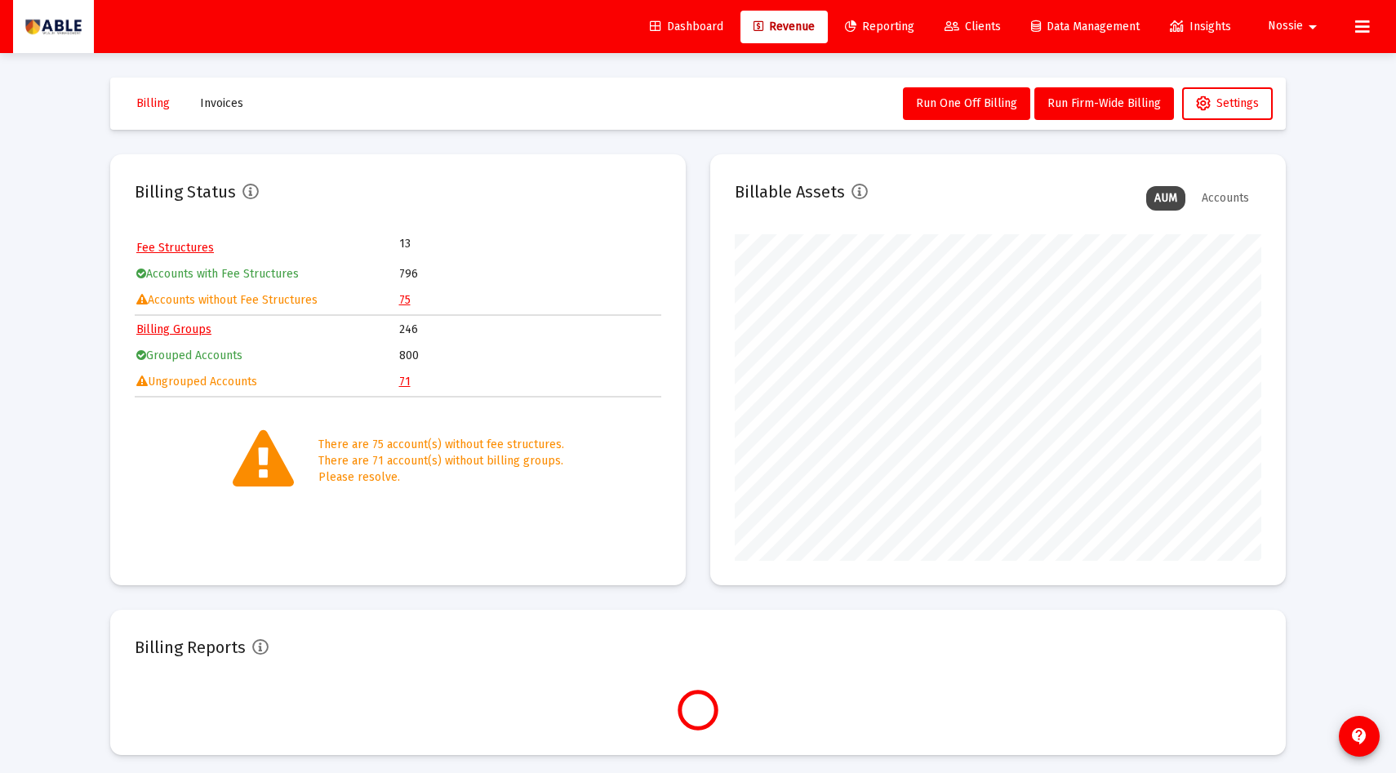
scroll to position [327, 527]
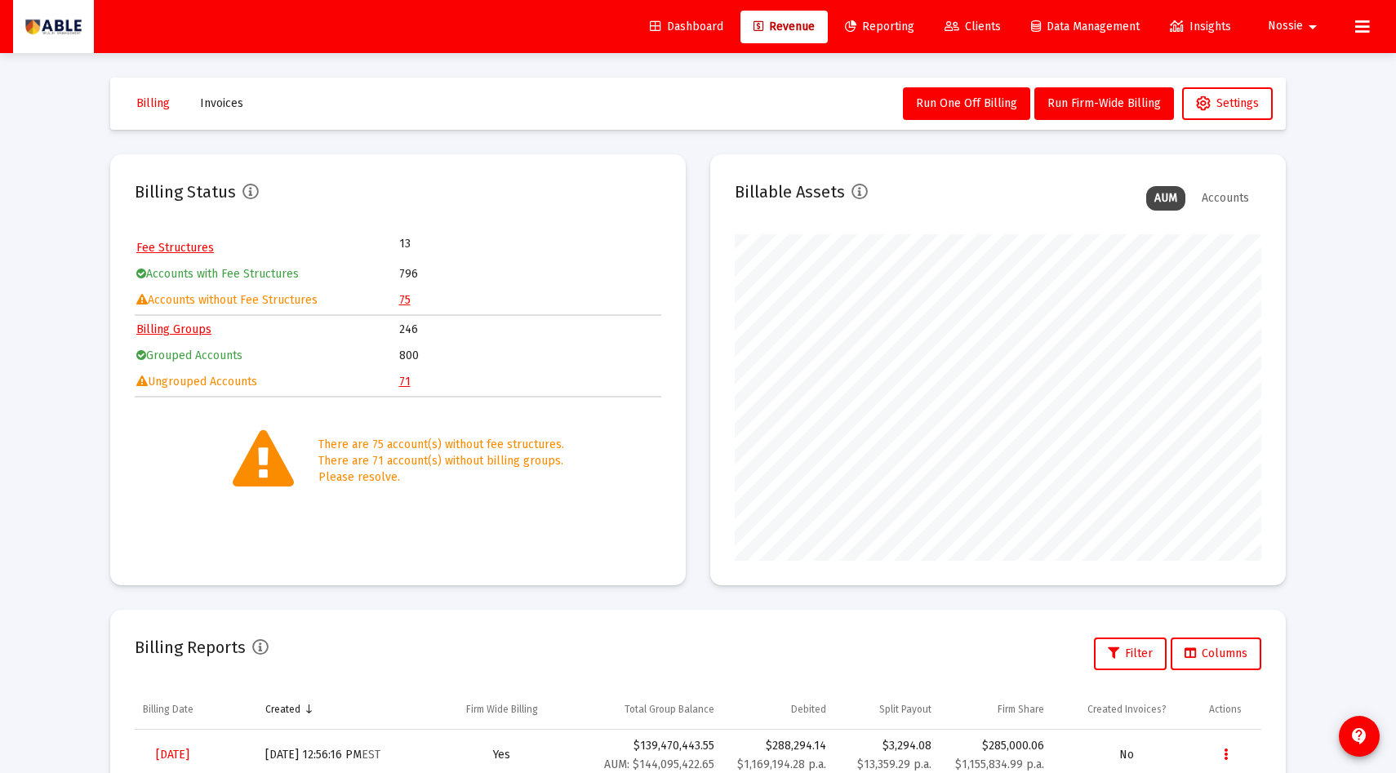
click at [403, 381] on link "71" at bounding box center [404, 382] width 11 height 14
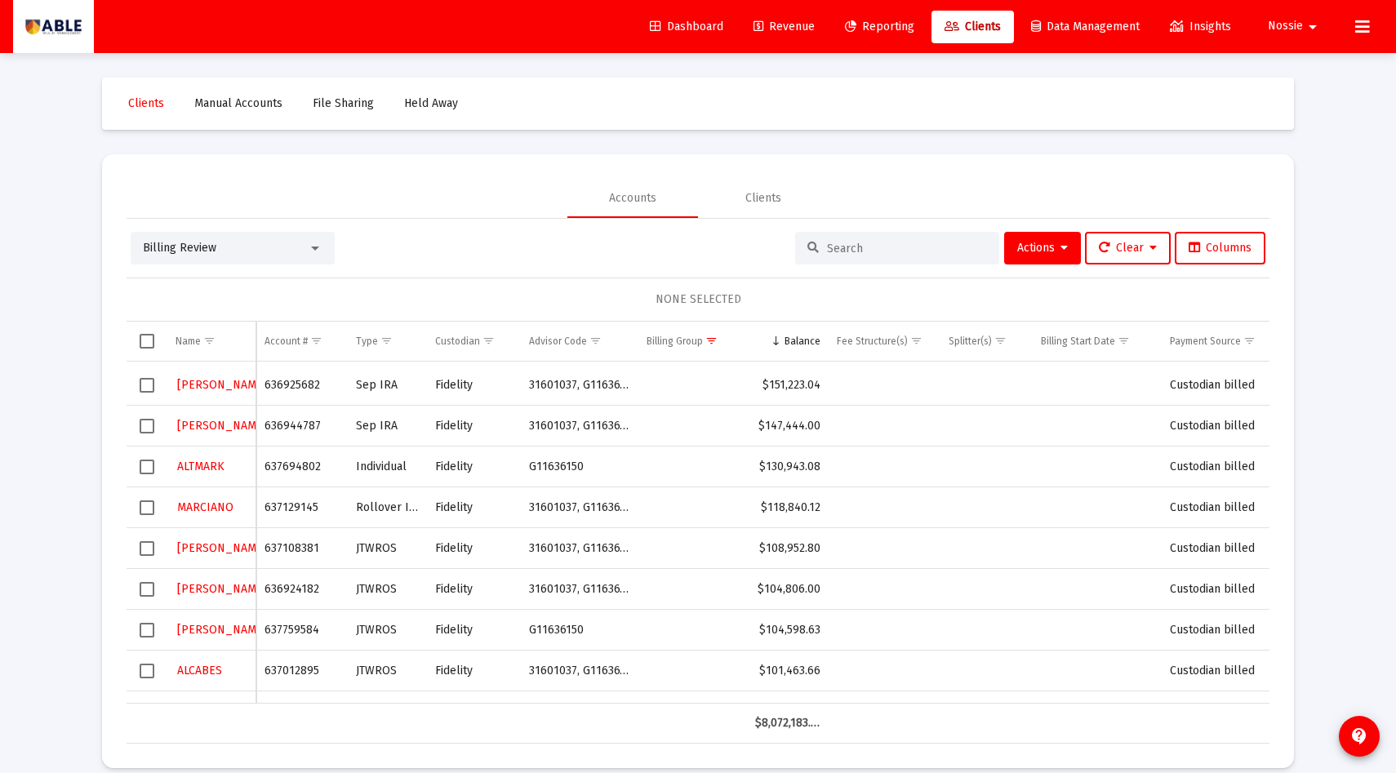
scroll to position [568, 0]
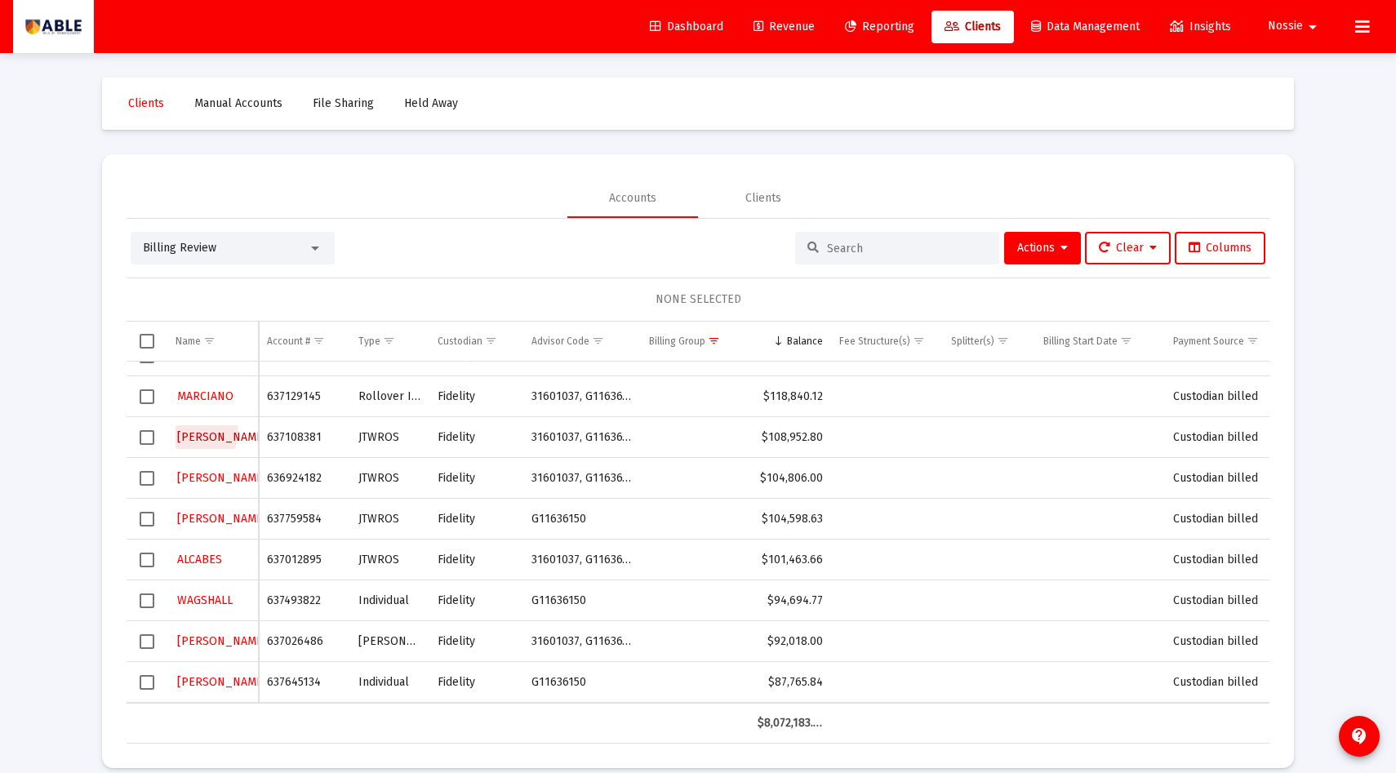
click at [205, 434] on span "[PERSON_NAME]" at bounding box center [222, 437] width 90 height 14
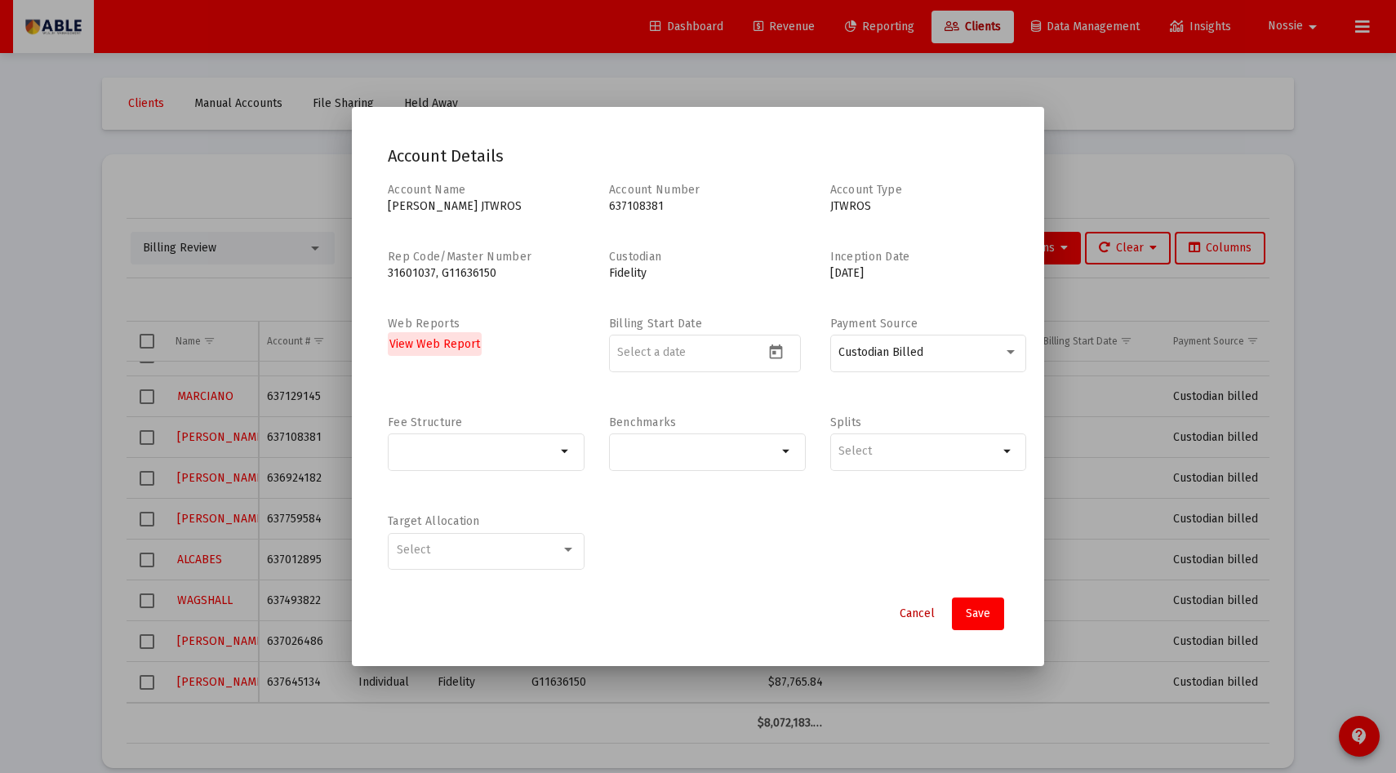
click at [904, 612] on span "Cancel" at bounding box center [917, 614] width 35 height 14
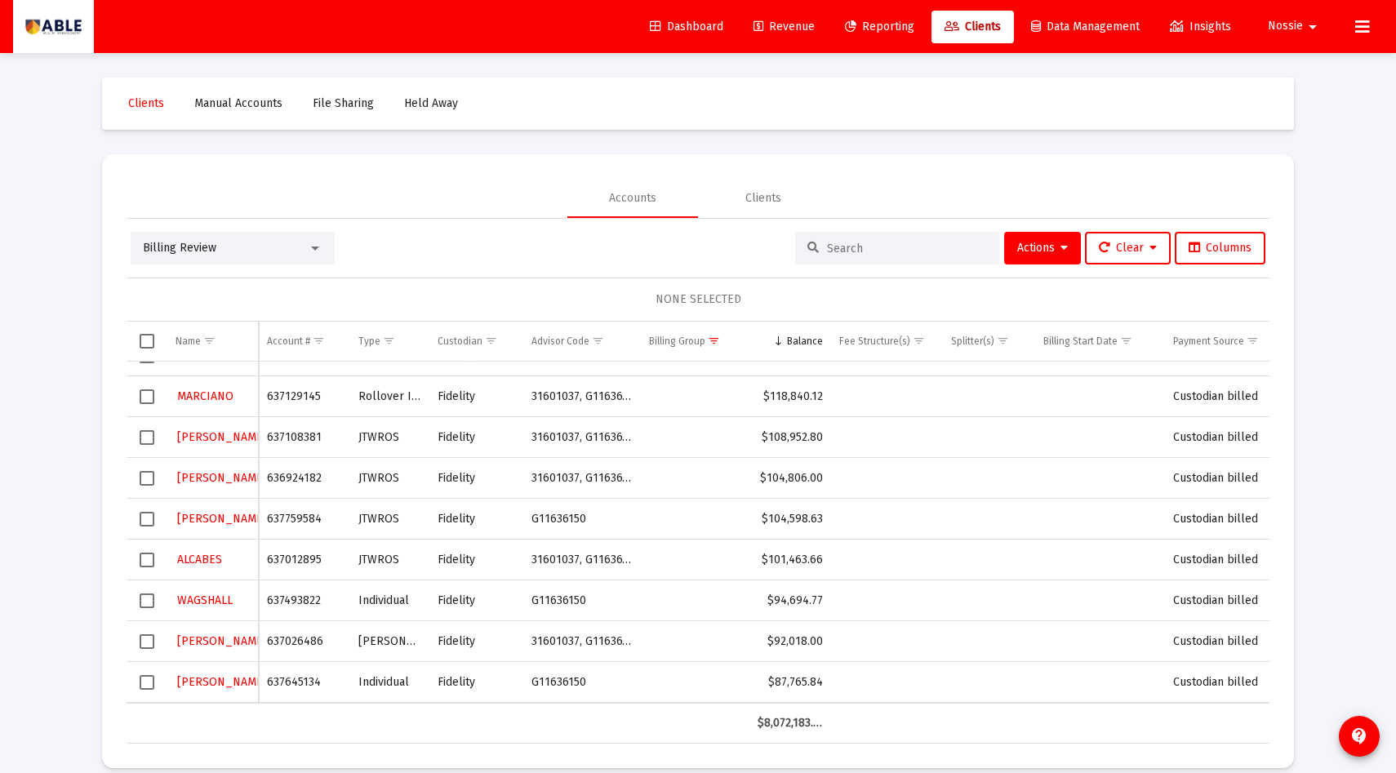
click at [144, 439] on span "Select row" at bounding box center [147, 437] width 15 height 15
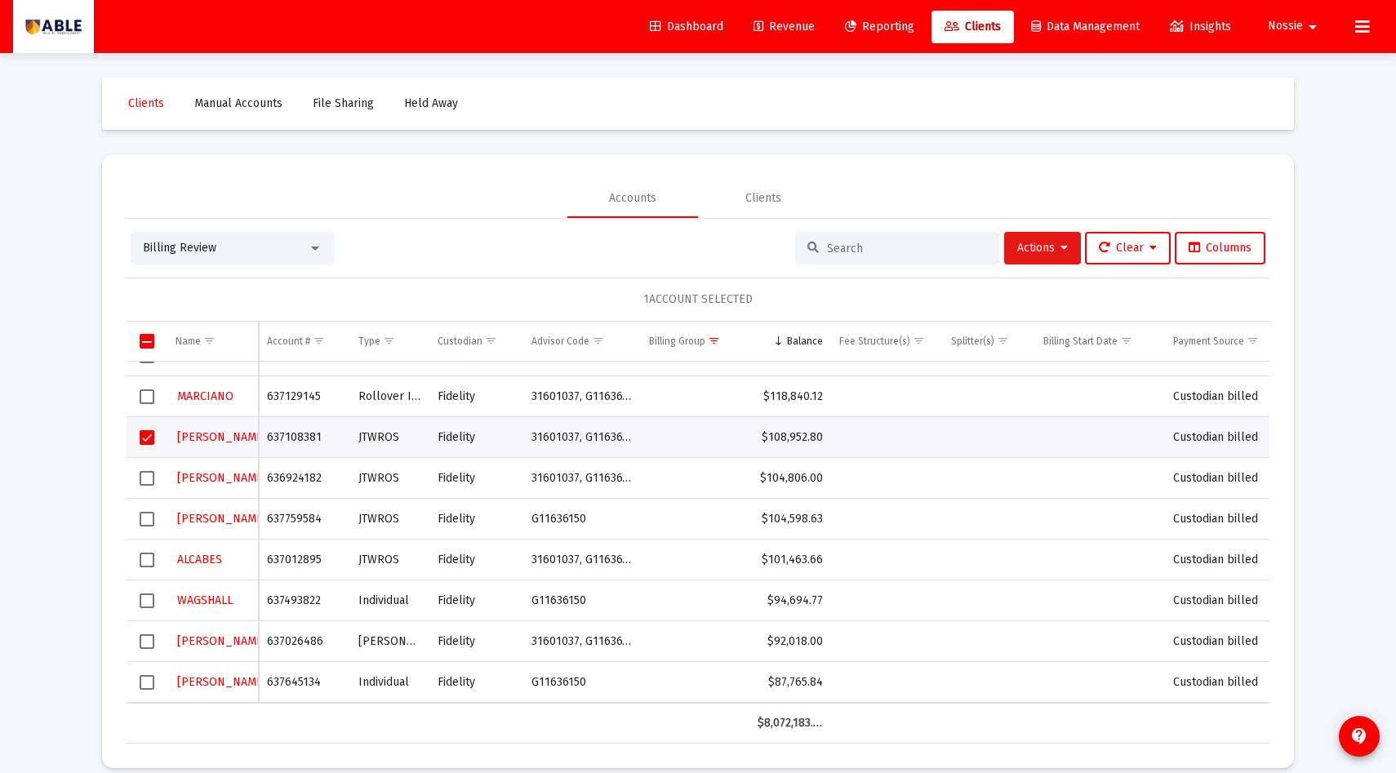
click at [1050, 251] on span "Actions" at bounding box center [1043, 248] width 51 height 14
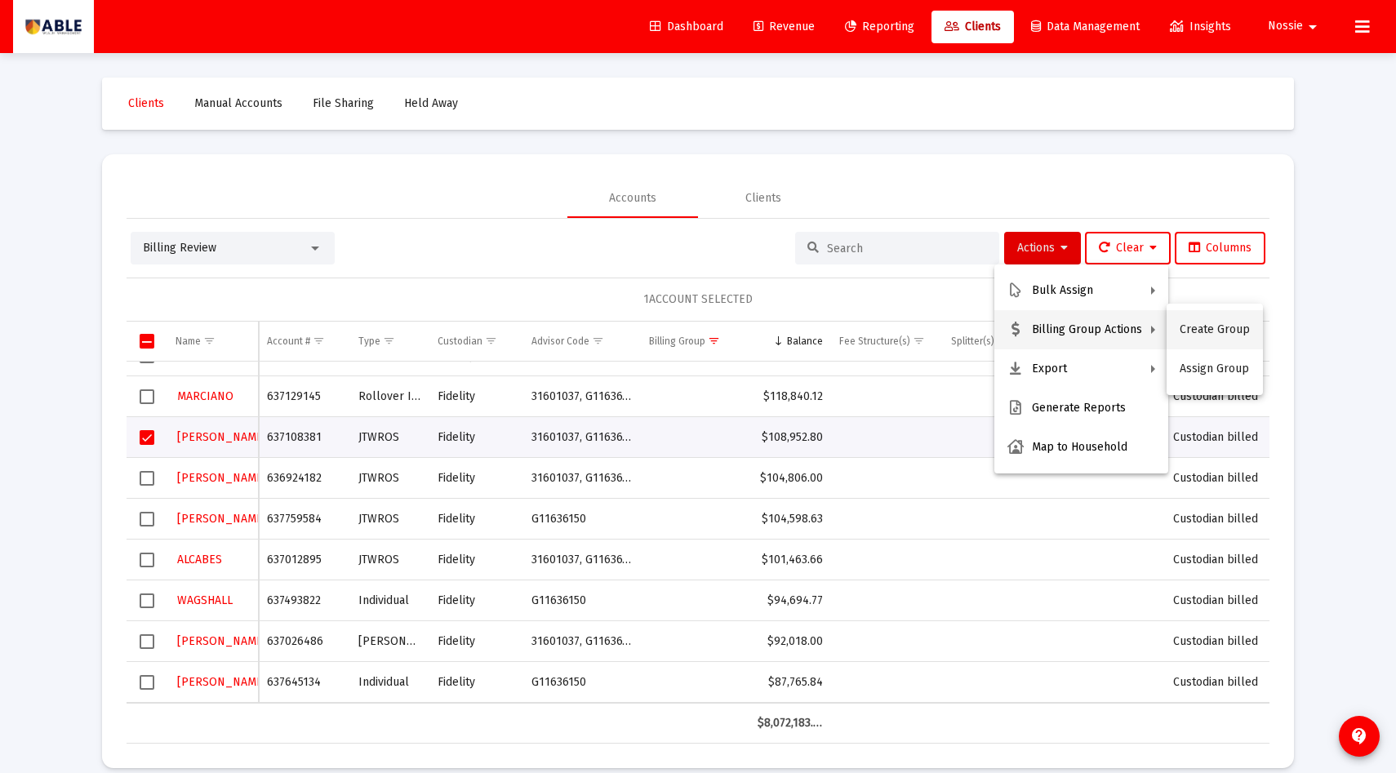
click at [1193, 336] on button "Create Group" at bounding box center [1215, 329] width 96 height 39
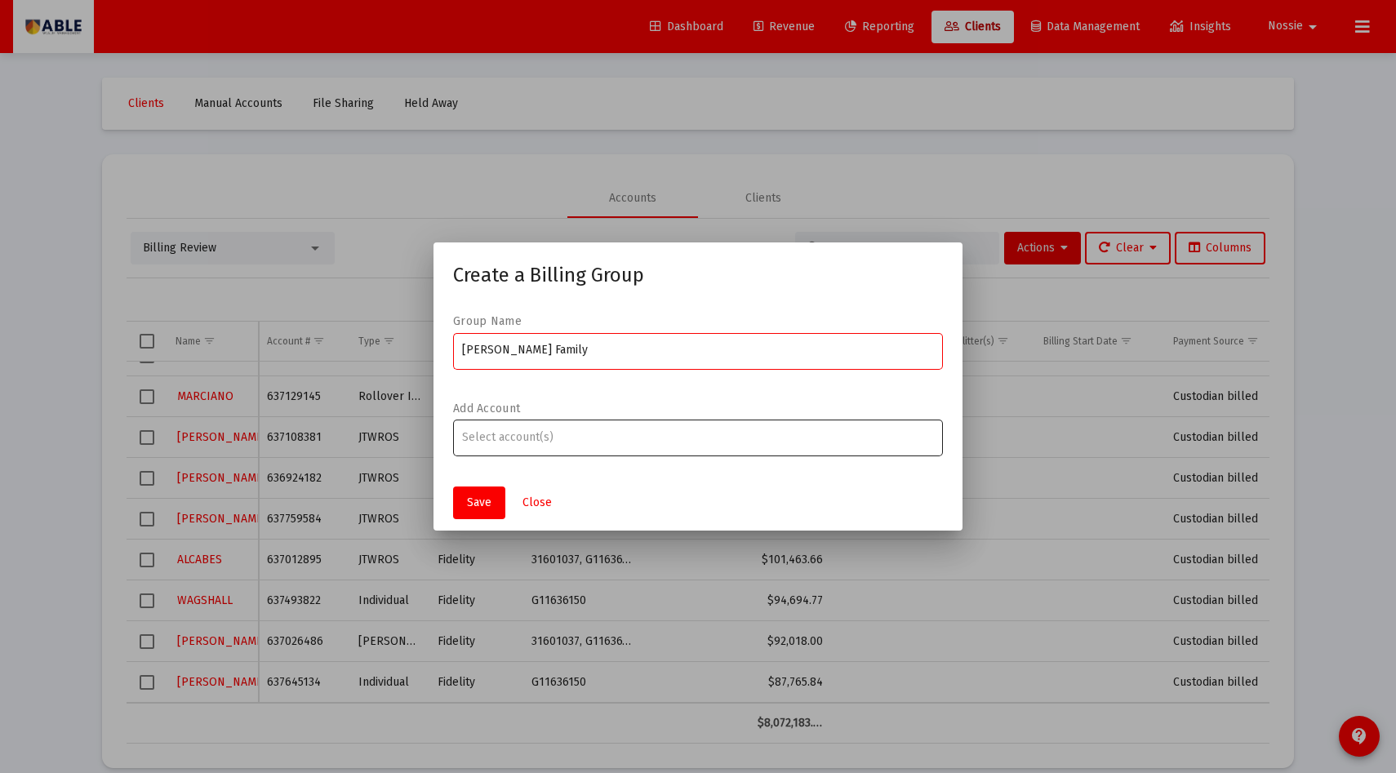
type input "[PERSON_NAME] Family"
click at [542, 437] on input "Assignment Selection" at bounding box center [698, 437] width 473 height 13
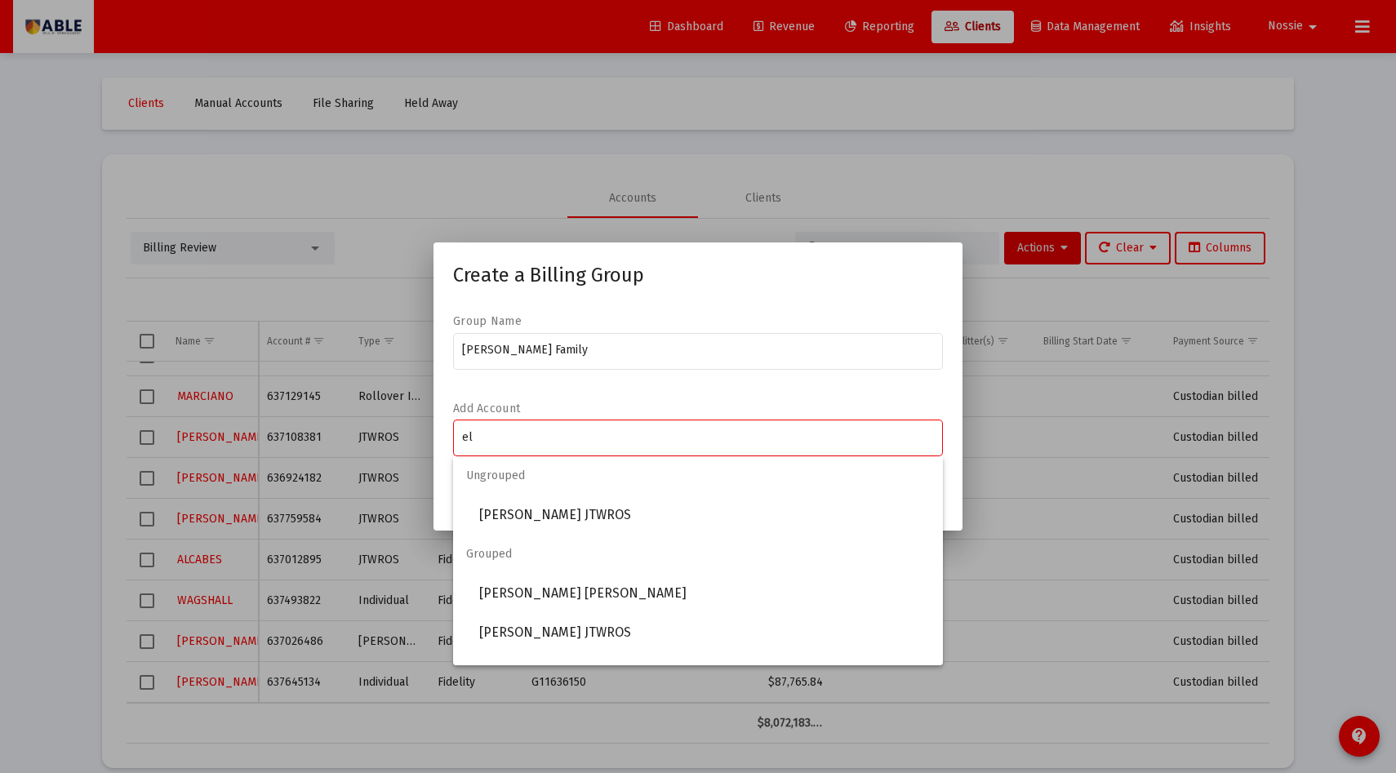
type input "e"
click at [866, 198] on div at bounding box center [698, 386] width 1396 height 773
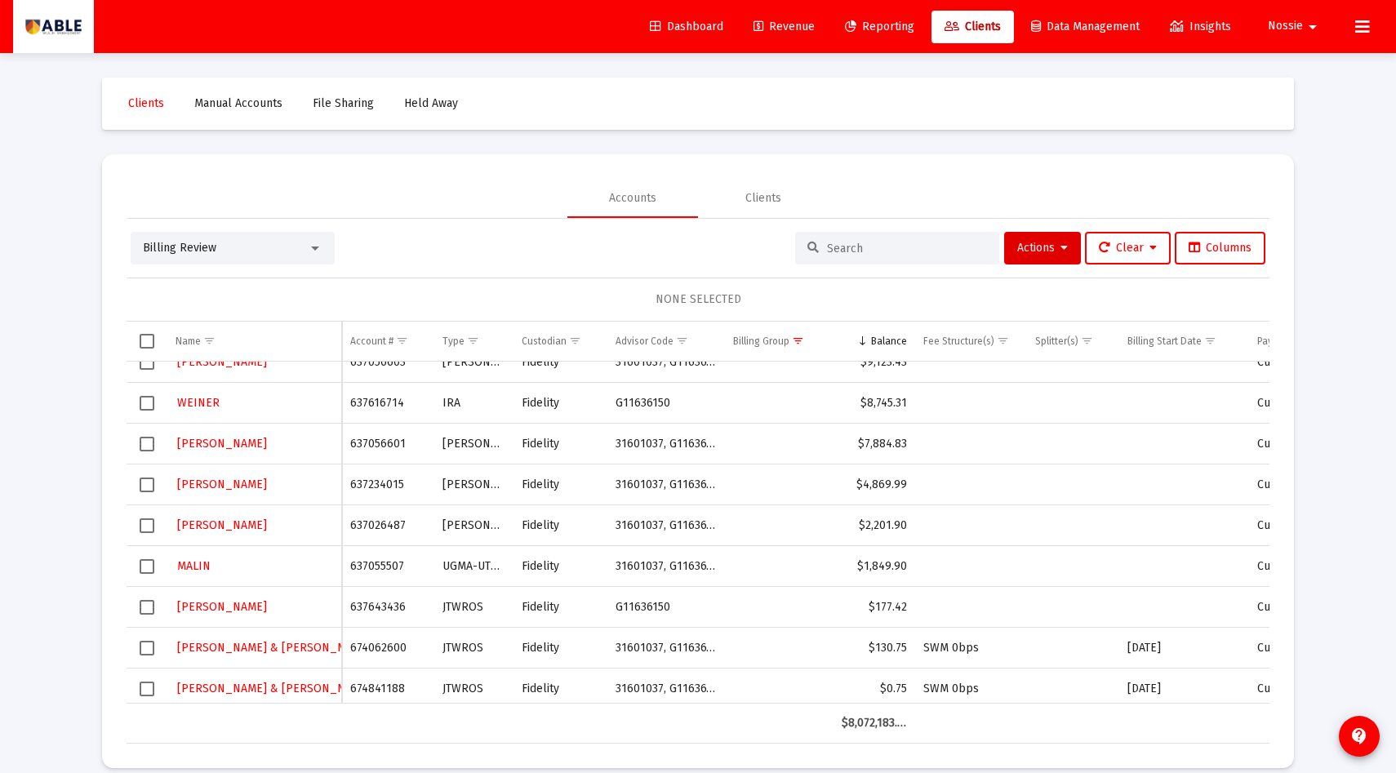
click at [151, 528] on span "Select row" at bounding box center [147, 526] width 15 height 15
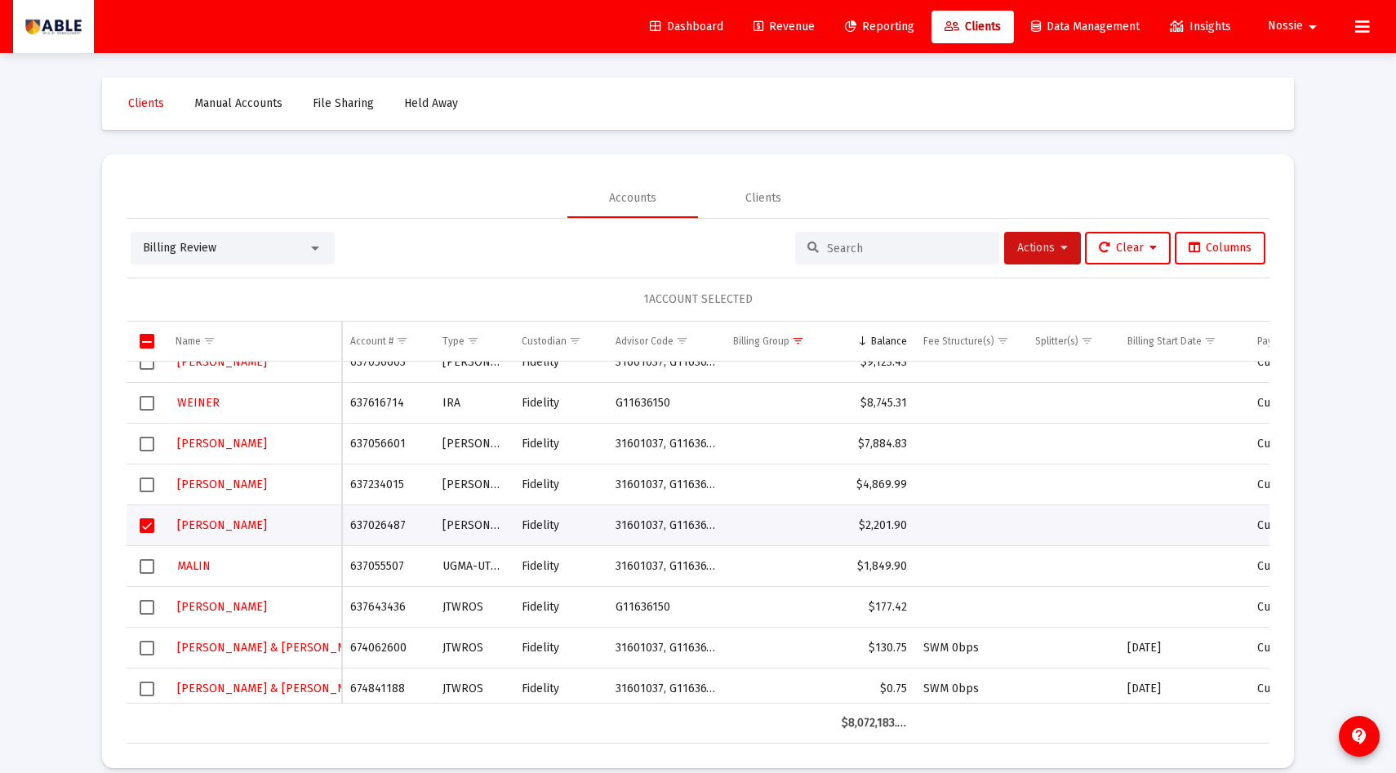
click at [1062, 249] on button "Actions" at bounding box center [1042, 248] width 77 height 33
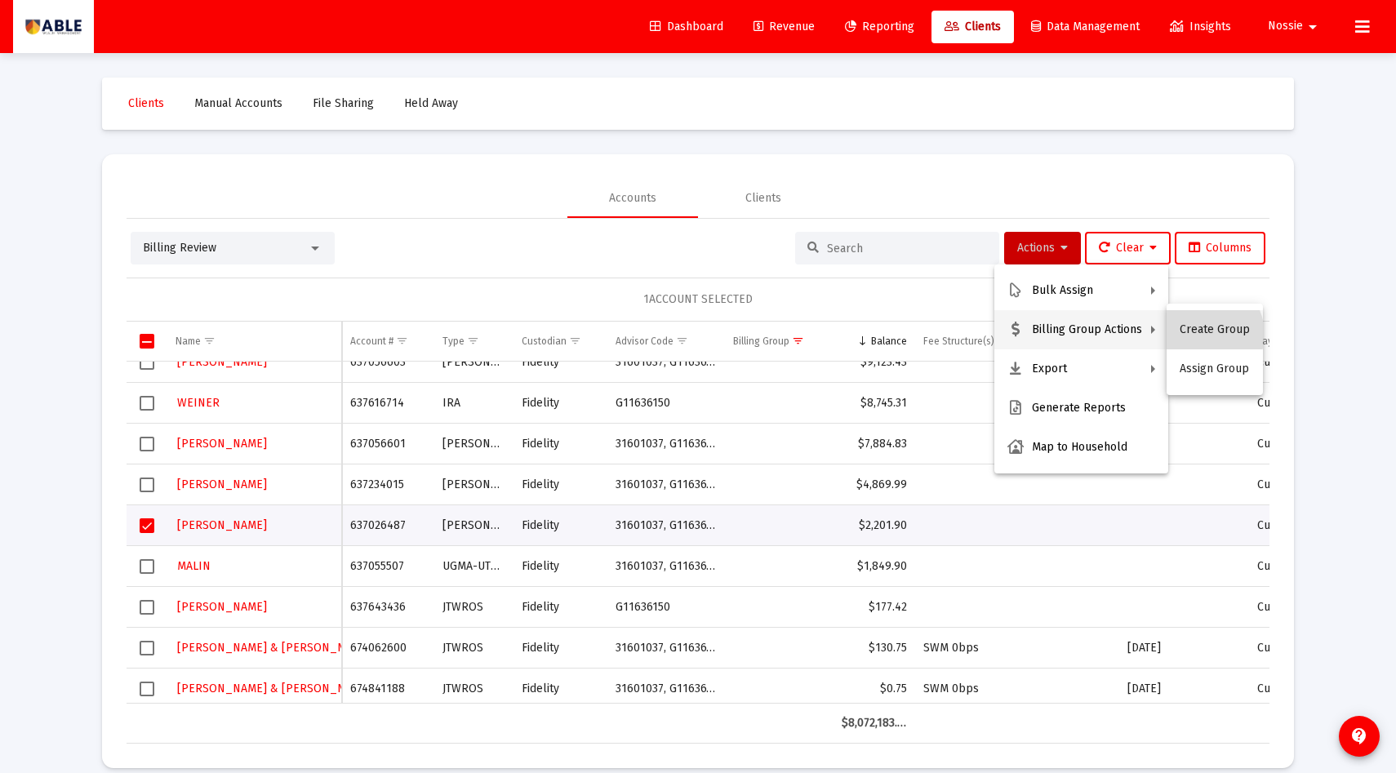
click at [1205, 334] on button "Create Group" at bounding box center [1215, 329] width 96 height 39
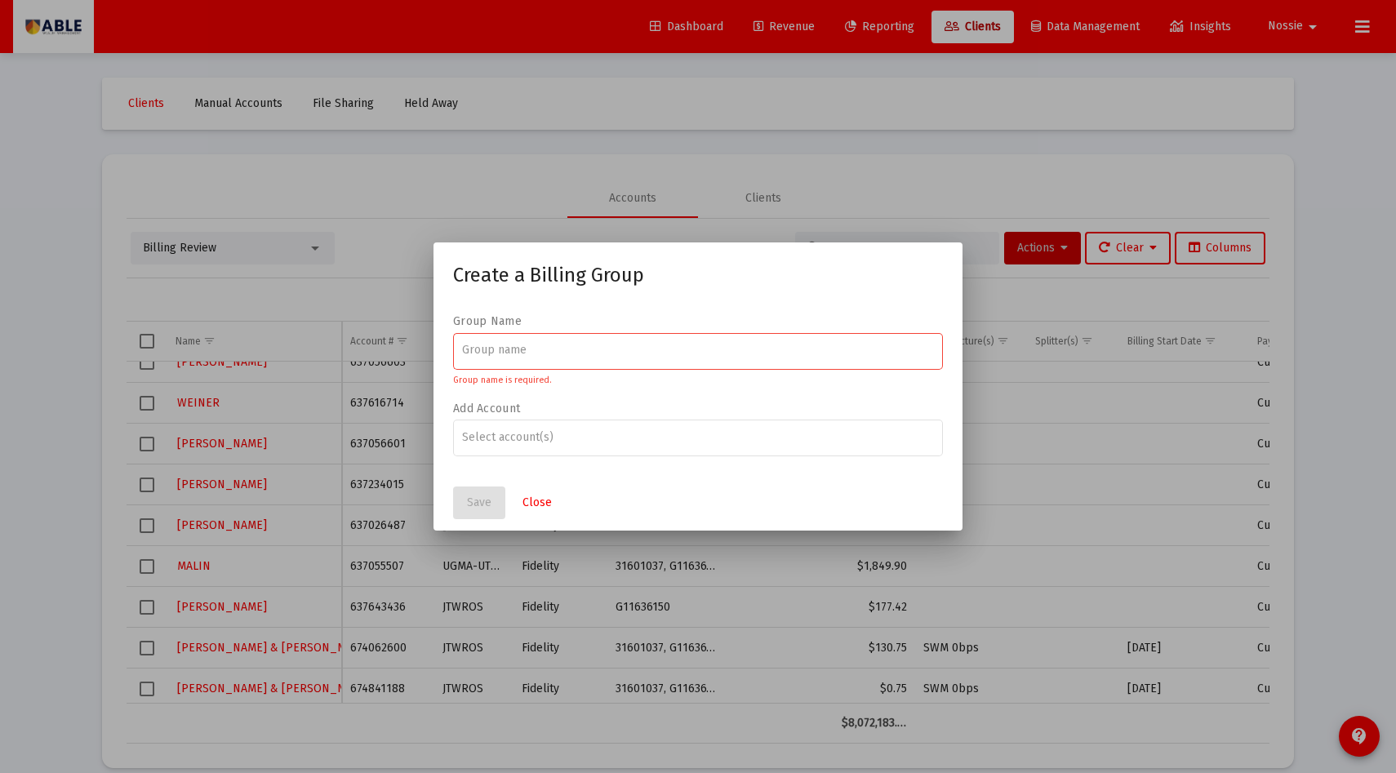
click at [702, 340] on div at bounding box center [698, 350] width 473 height 40
type input "[PERSON_NAME]"
click at [616, 437] on input "Assignment Selection" at bounding box center [698, 437] width 473 height 13
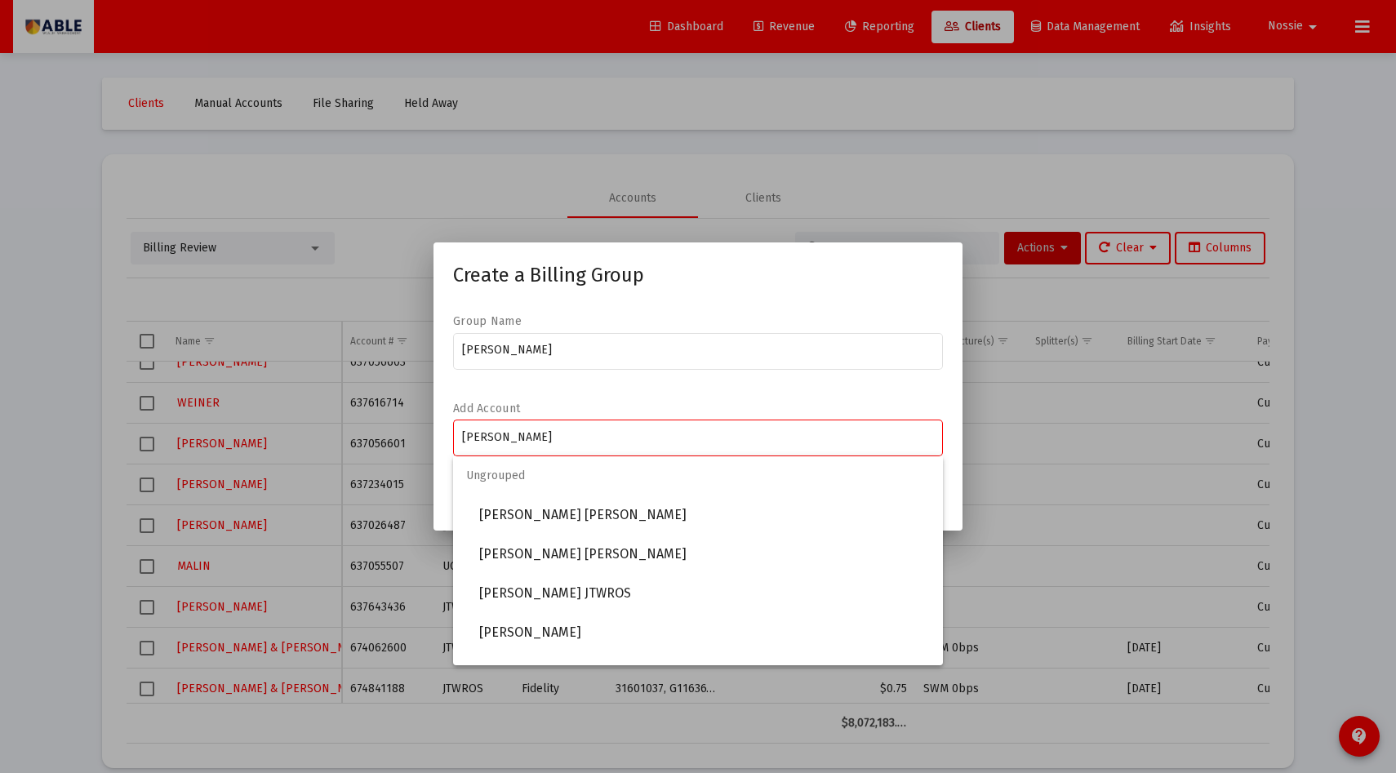
type input "[PERSON_NAME]"
click at [899, 211] on div at bounding box center [698, 386] width 1396 height 773
